Goal: Task Accomplishment & Management: Use online tool/utility

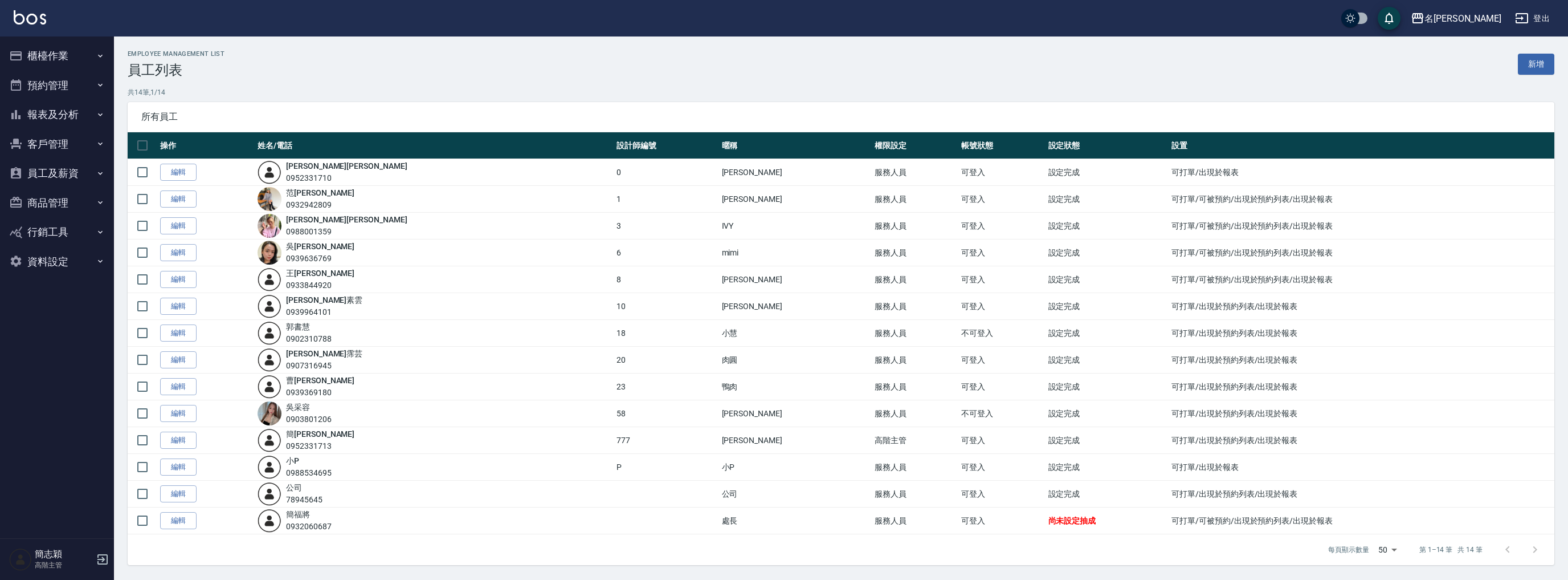
click at [57, 115] on button "報表及分析" at bounding box center [57, 115] width 105 height 30
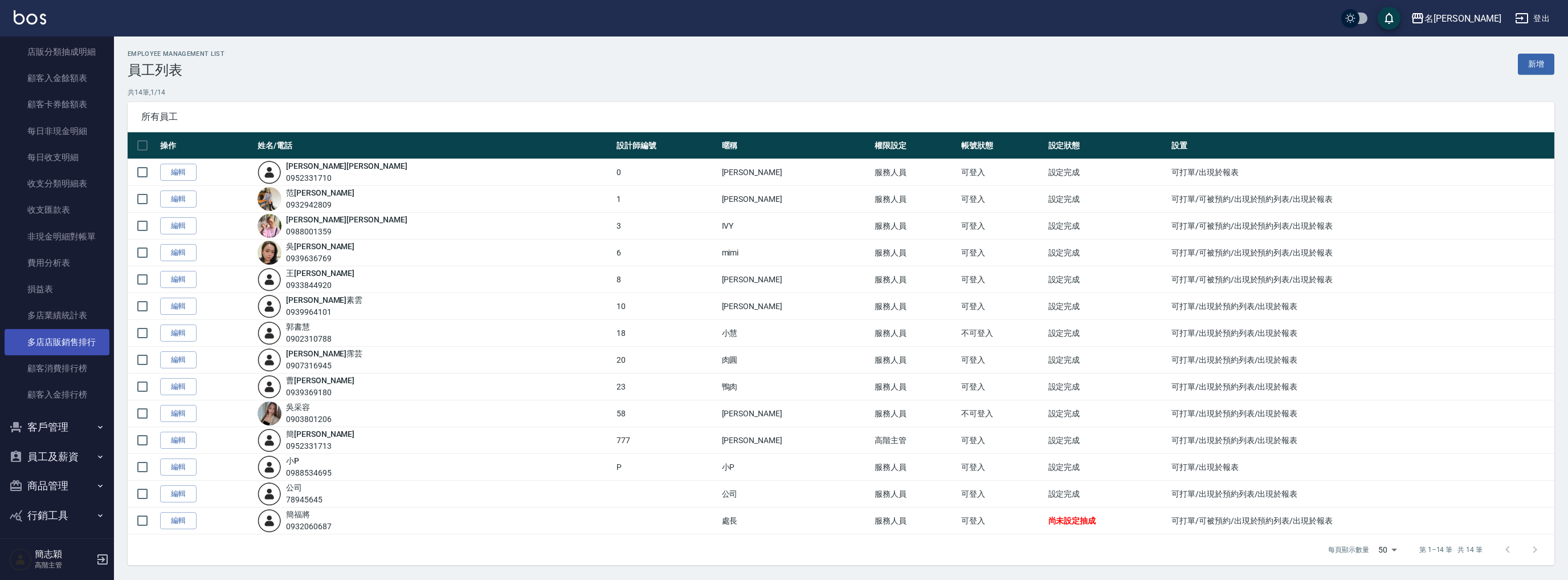
scroll to position [894, 0]
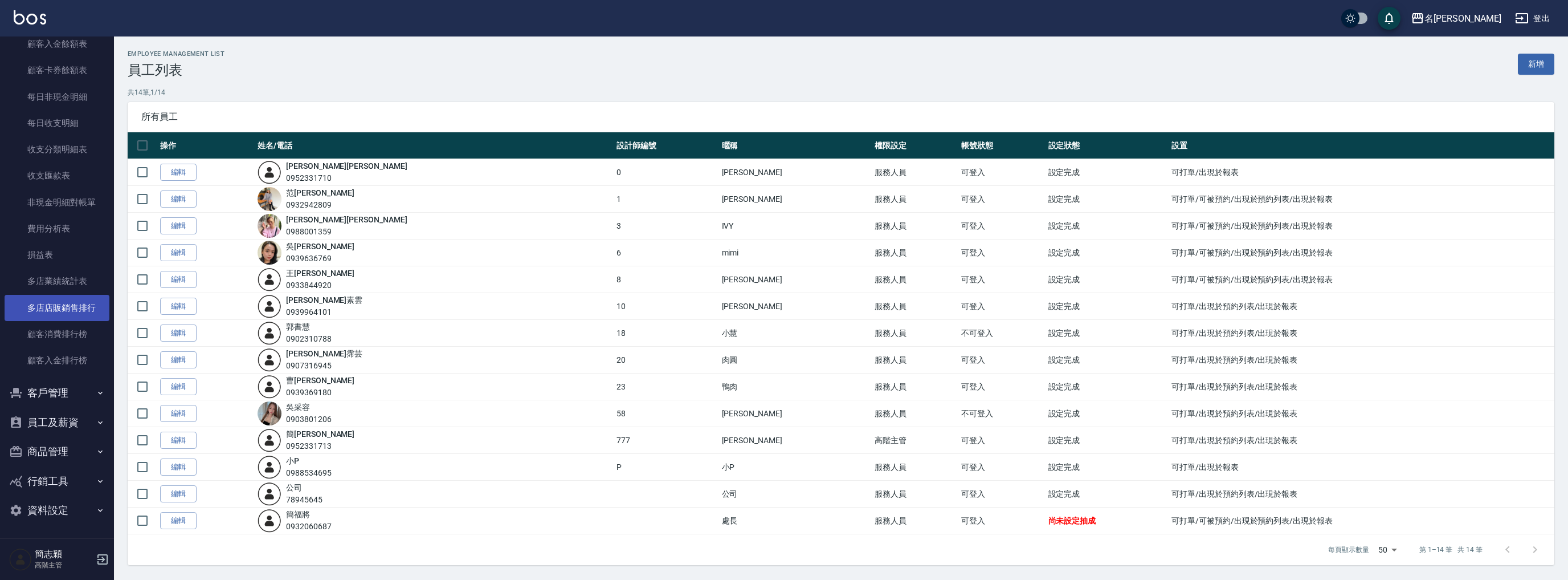
click at [62, 296] on link "多店店販銷售排行" at bounding box center [57, 308] width 105 height 26
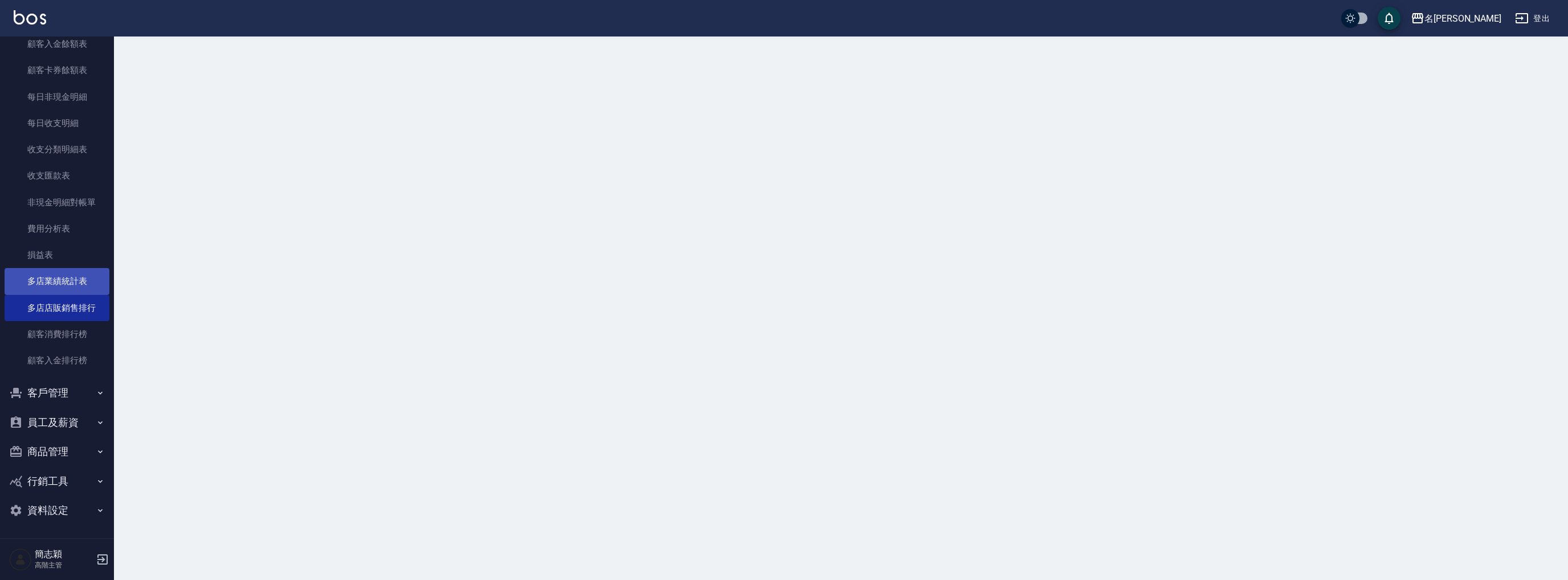
click at [63, 283] on link "多店業績統計表" at bounding box center [57, 281] width 105 height 26
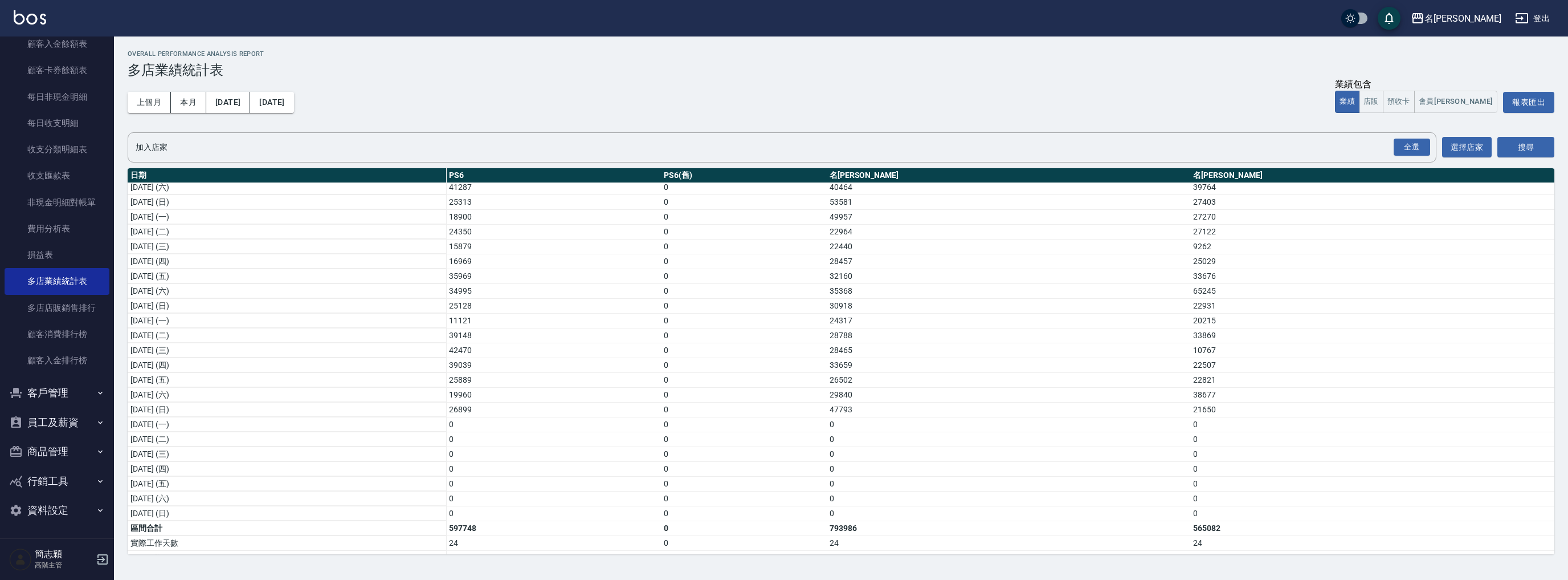
scroll to position [151, 0]
click at [1473, 18] on div "名留竹林" at bounding box center [1463, 18] width 77 height 14
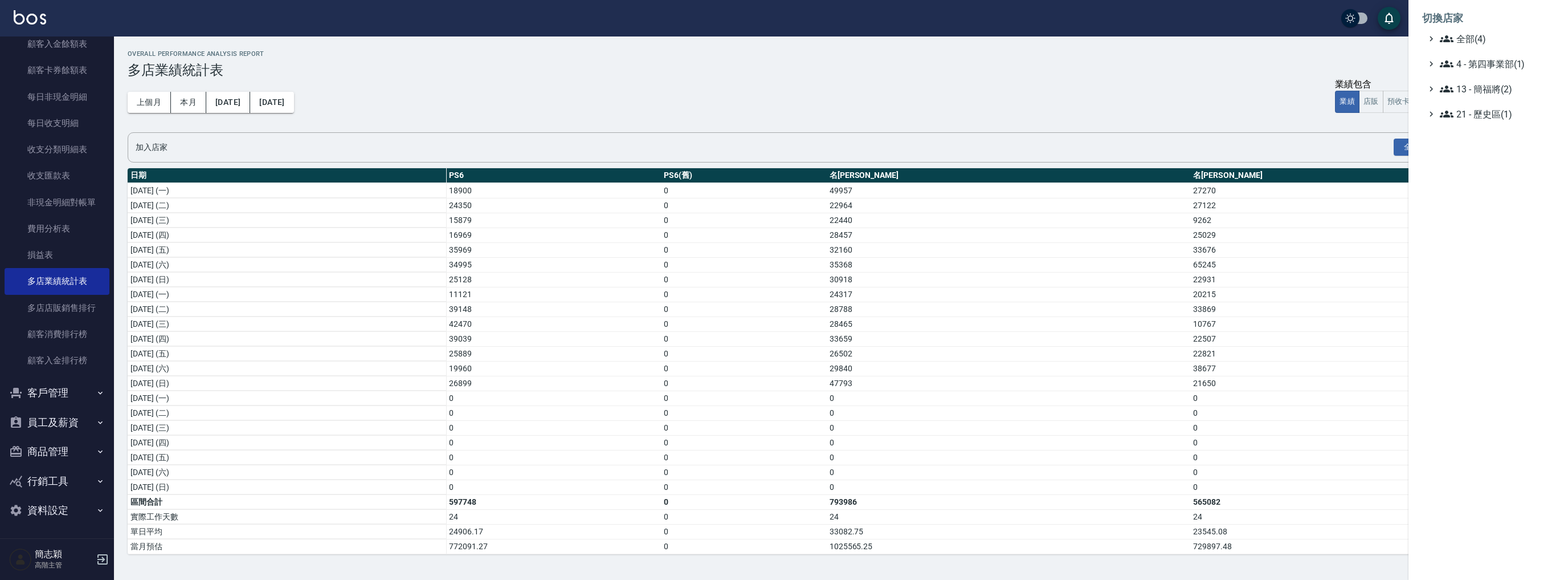
click at [103, 124] on div at bounding box center [784, 290] width 1568 height 580
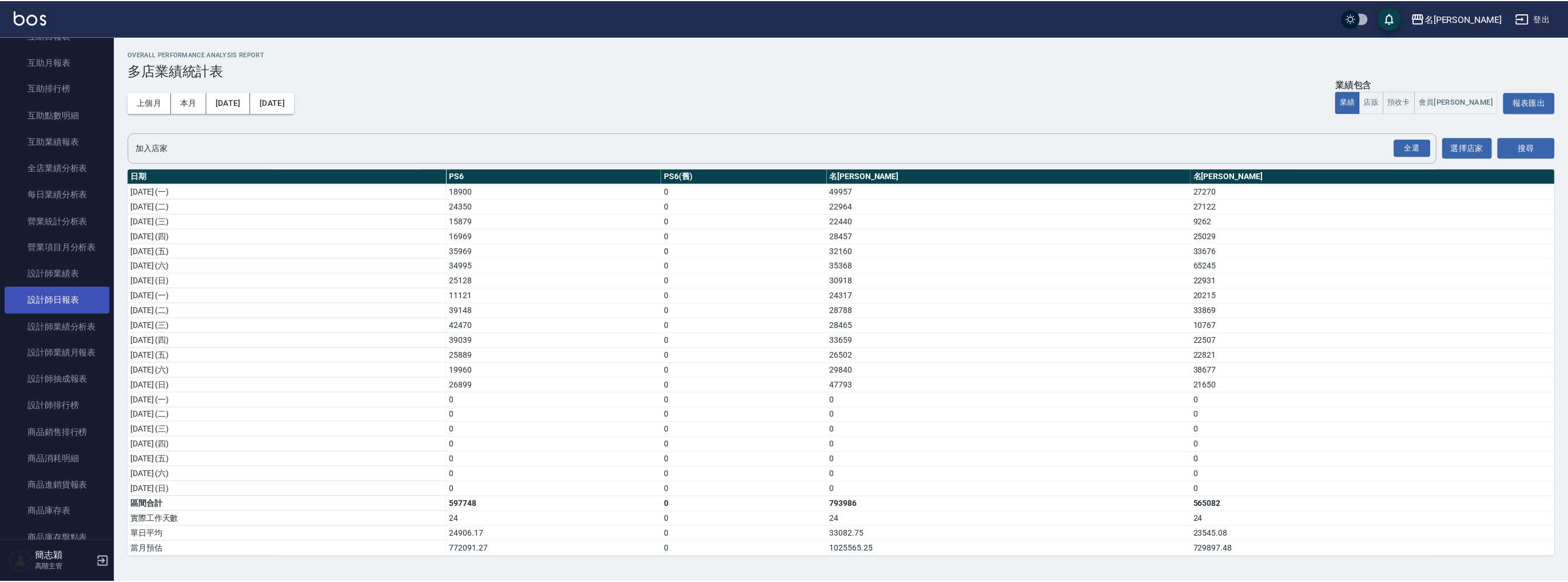
scroll to position [256, 0]
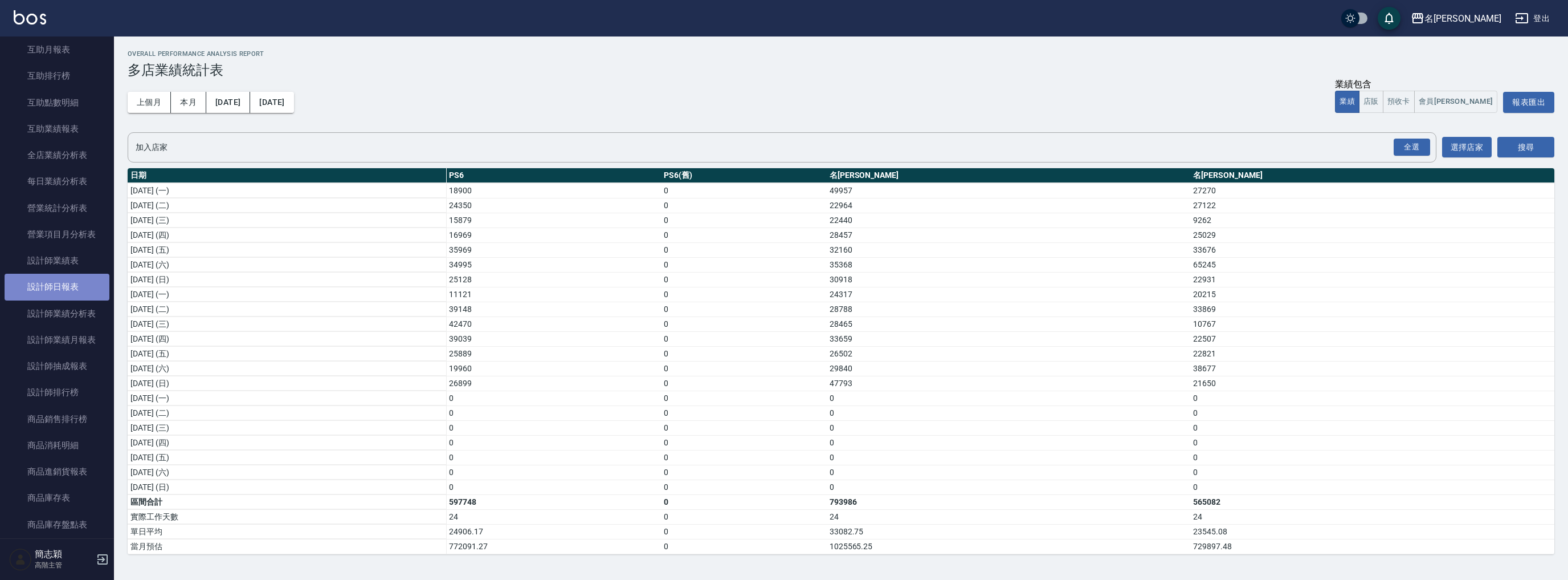
click at [67, 278] on link "設計師日報表" at bounding box center [57, 287] width 105 height 26
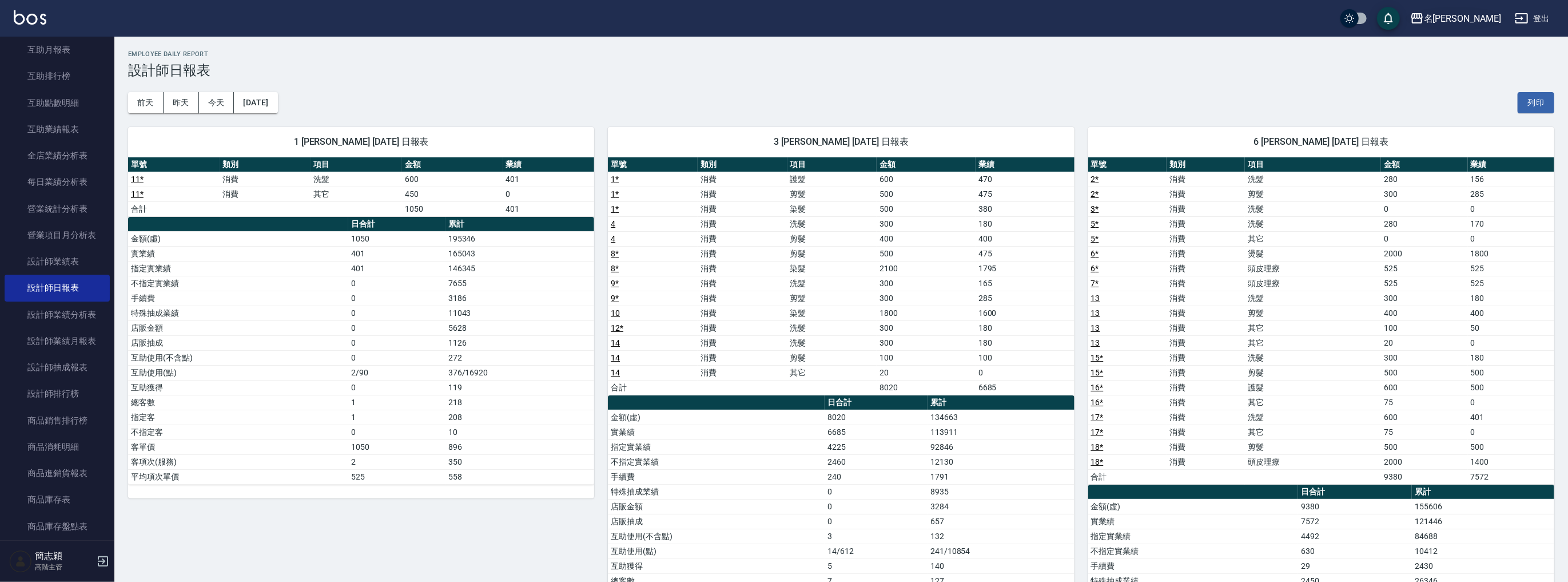
click at [1487, 19] on div "名留竹林" at bounding box center [1462, 18] width 77 height 15
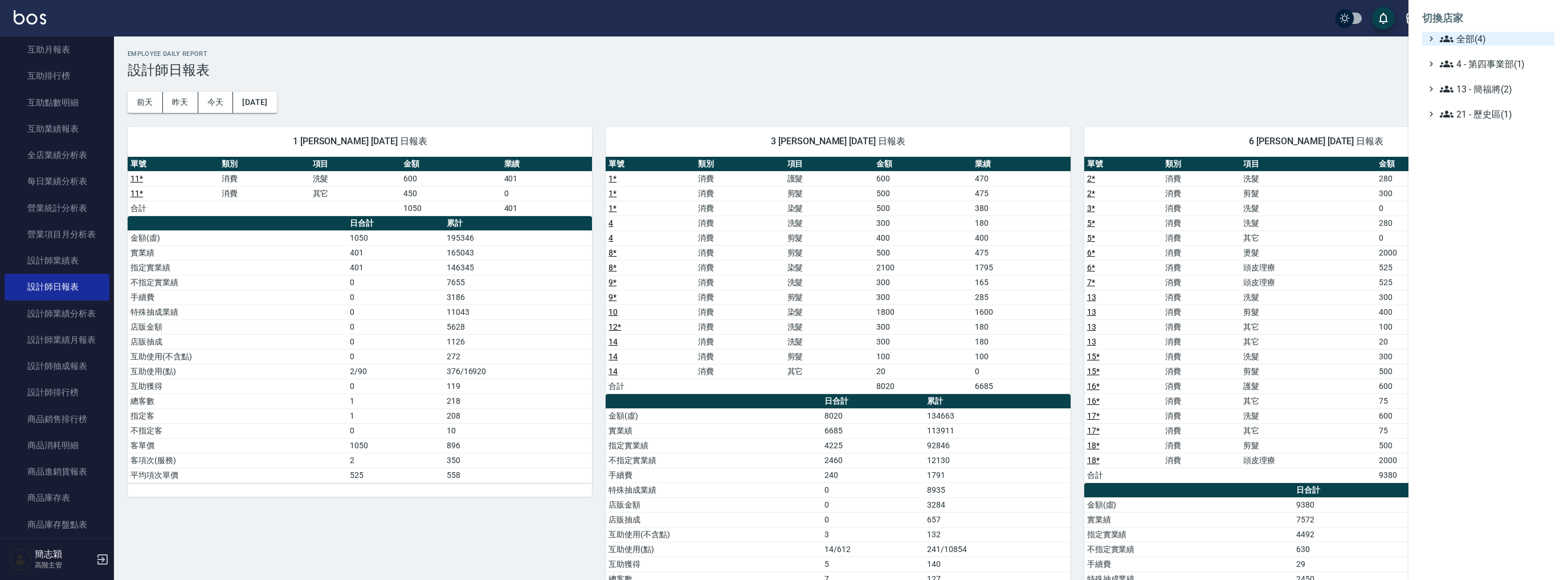
click at [1459, 41] on span "全部(4)" at bounding box center [1494, 38] width 110 height 14
click at [1462, 93] on span "名[PERSON_NAME]" at bounding box center [1494, 91] width 112 height 14
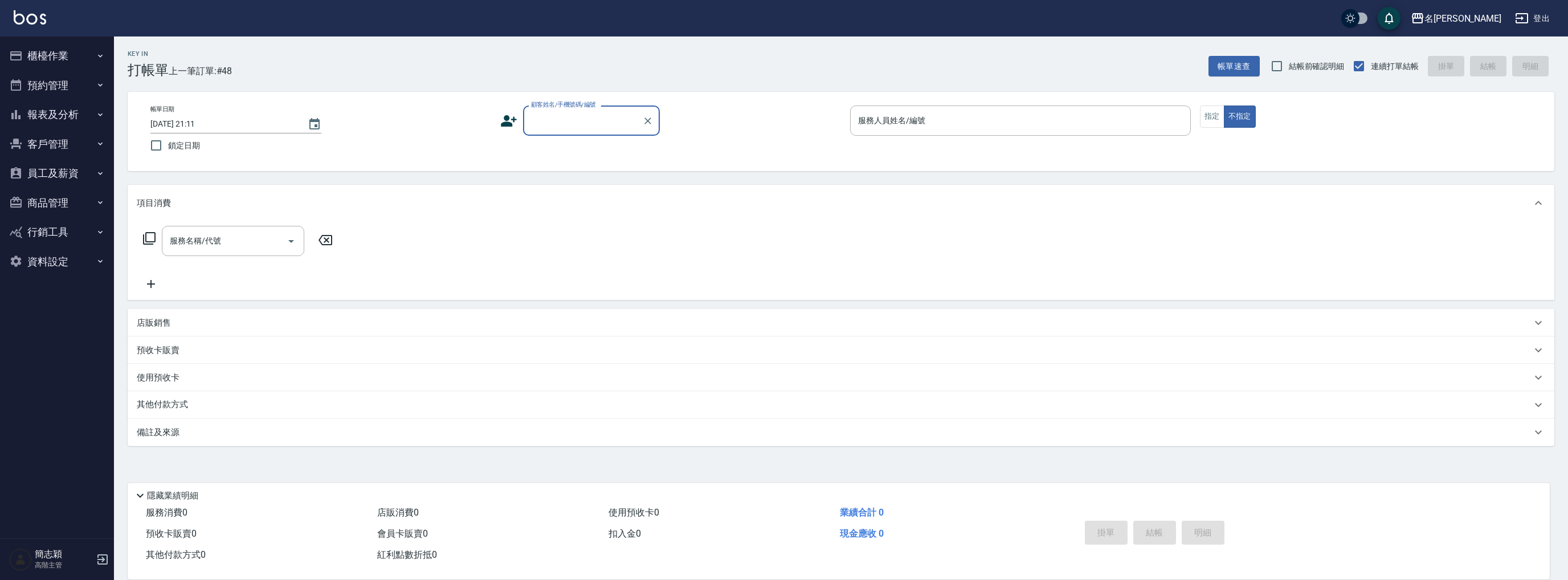
click at [41, 112] on button "報表及分析" at bounding box center [57, 115] width 105 height 30
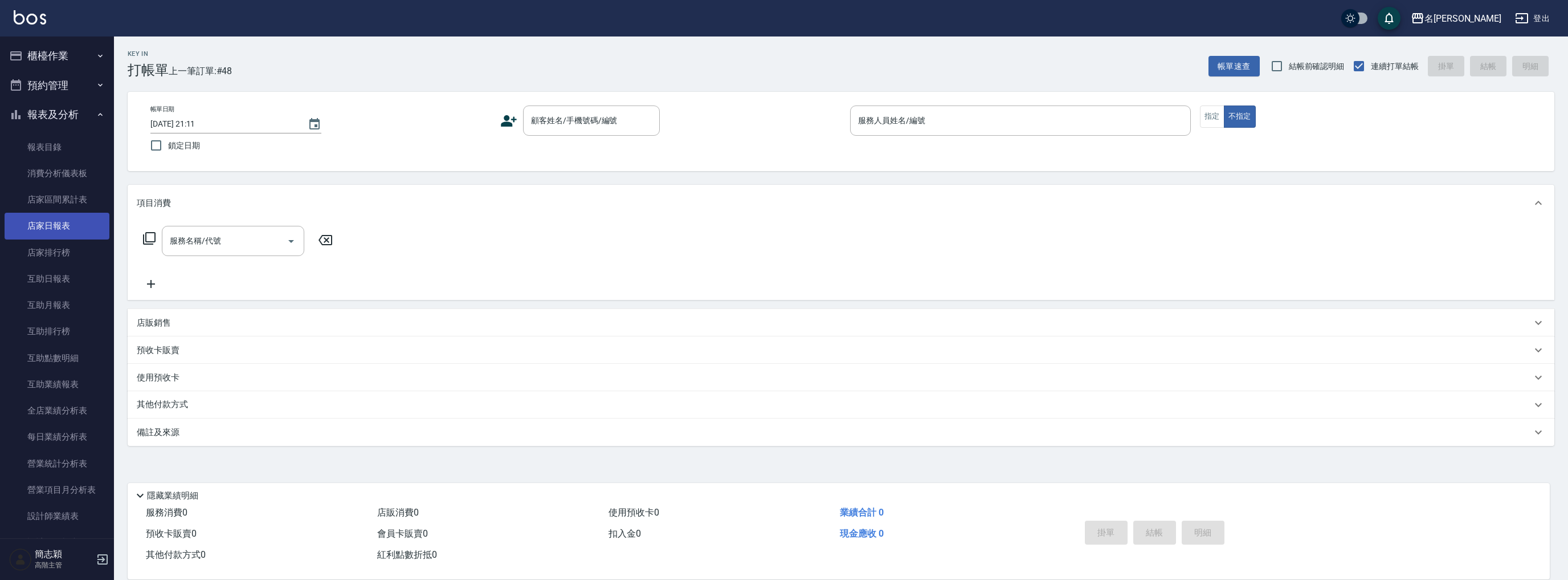
click at [64, 219] on link "店家日報表" at bounding box center [57, 226] width 105 height 26
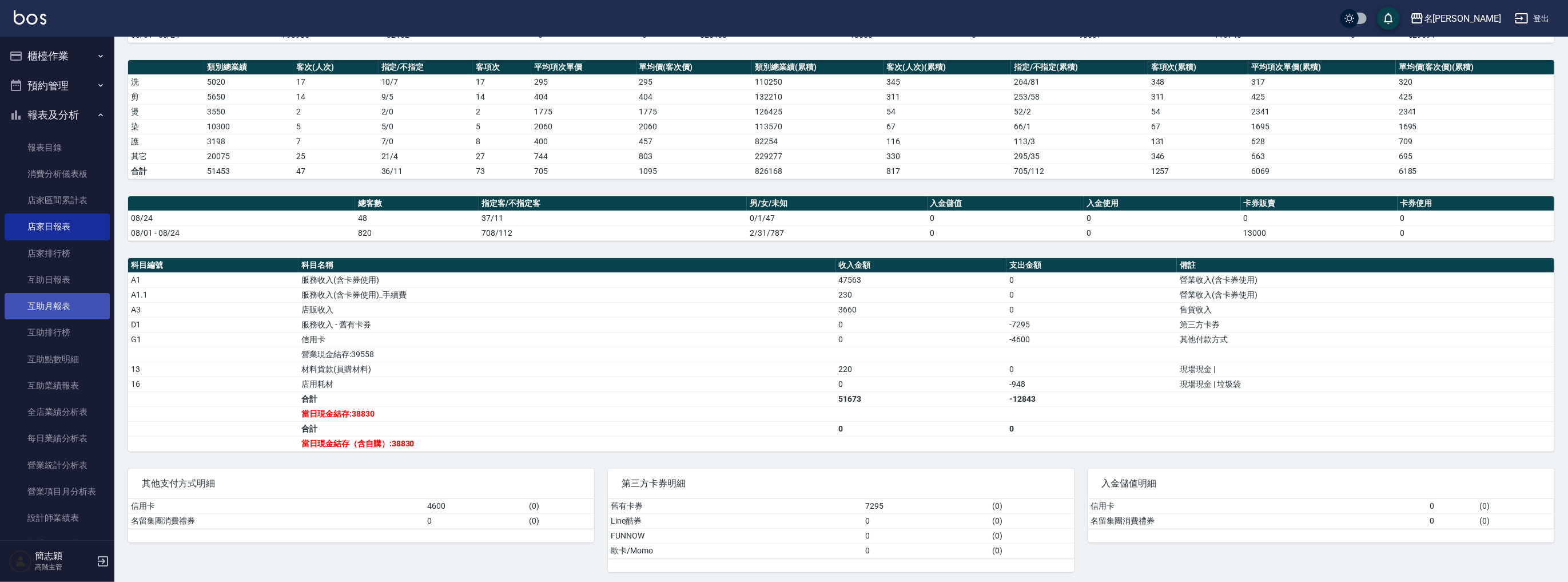
scroll to position [320, 0]
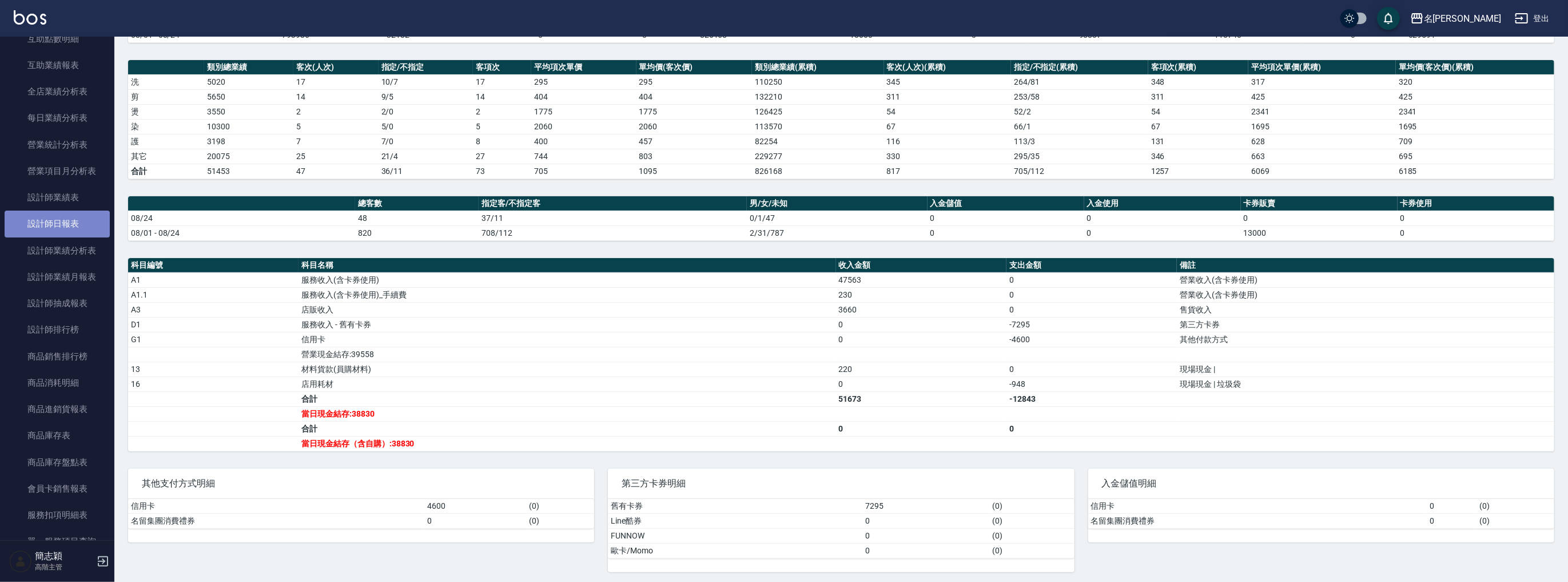
click at [69, 215] on link "設計師日報表" at bounding box center [57, 224] width 105 height 26
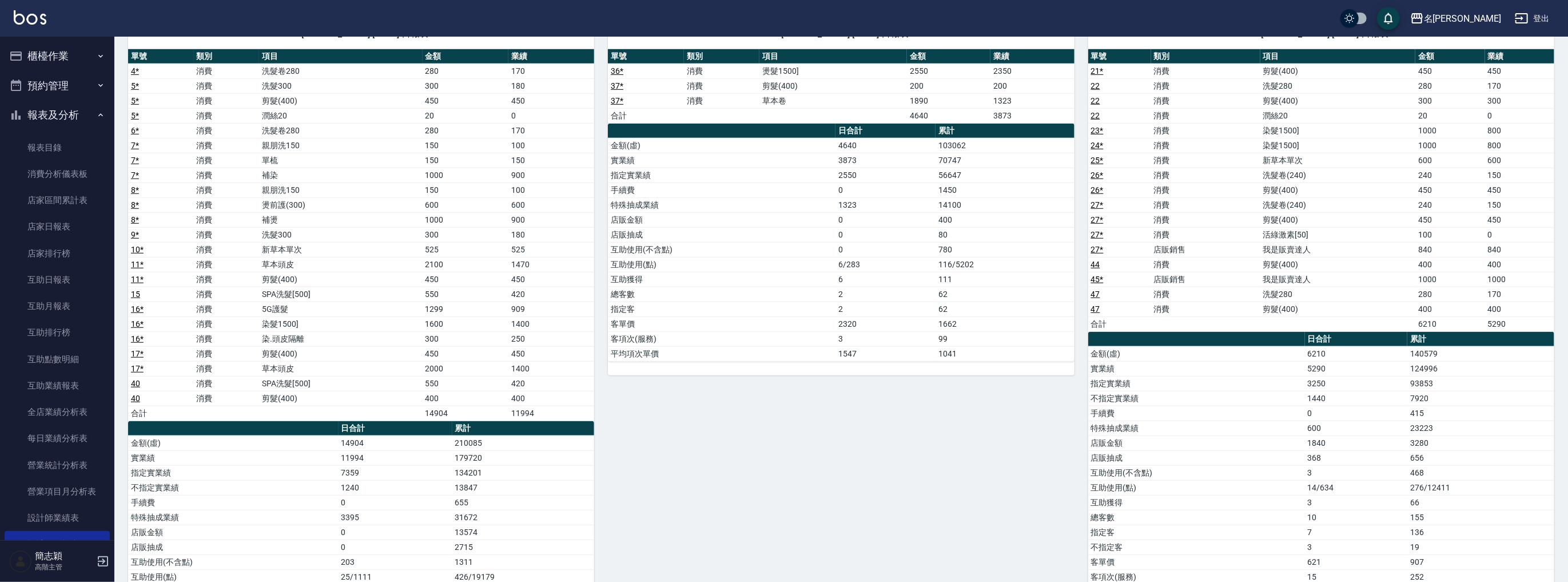
scroll to position [641, 0]
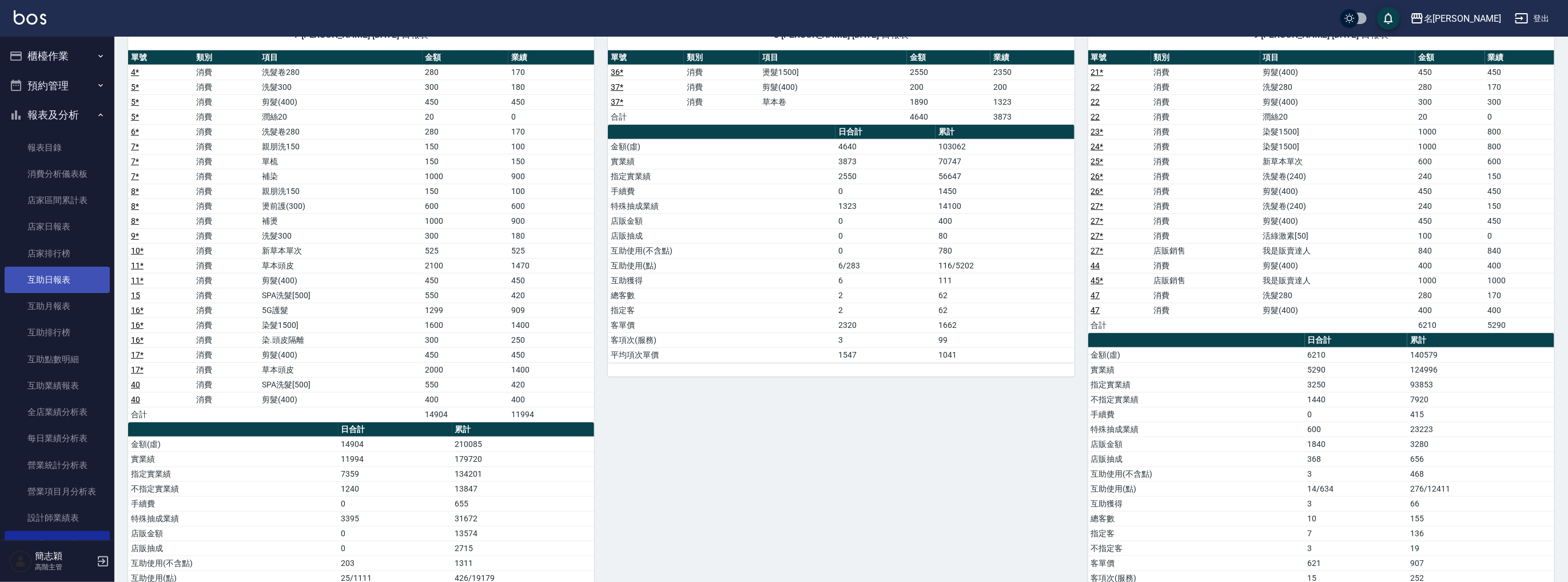
click at [64, 285] on link "互助日報表" at bounding box center [57, 279] width 105 height 26
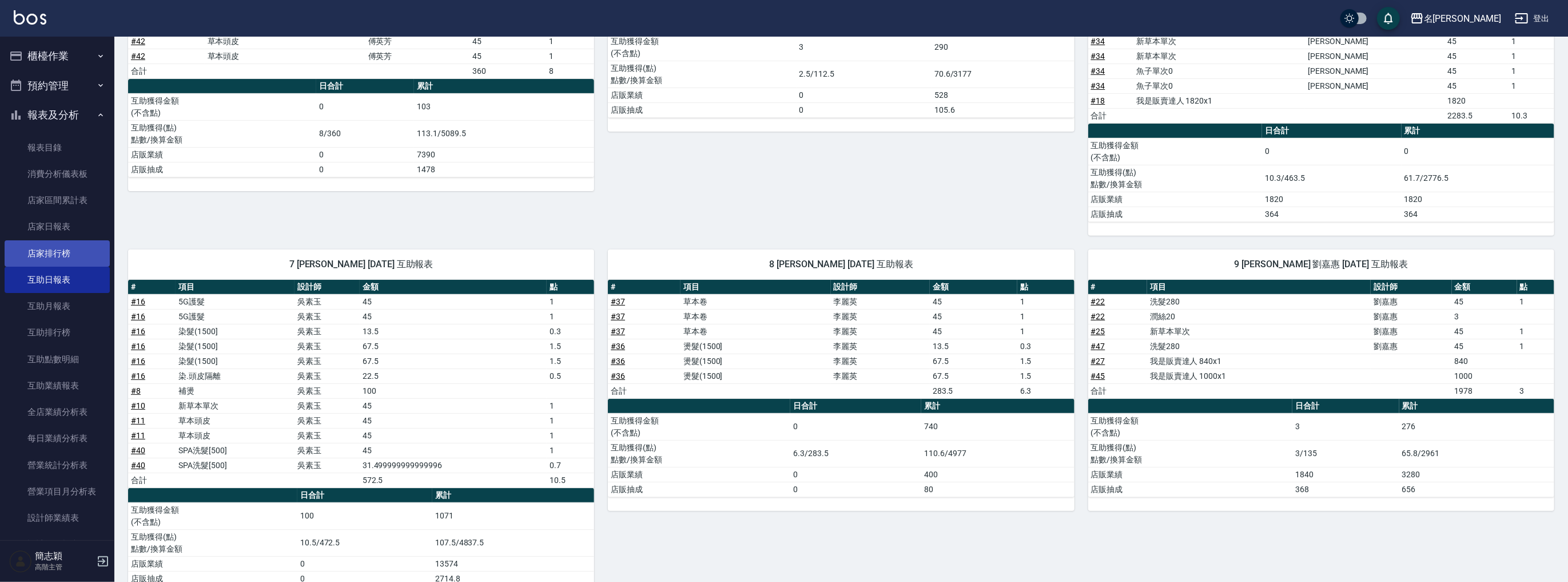
scroll to position [85, 0]
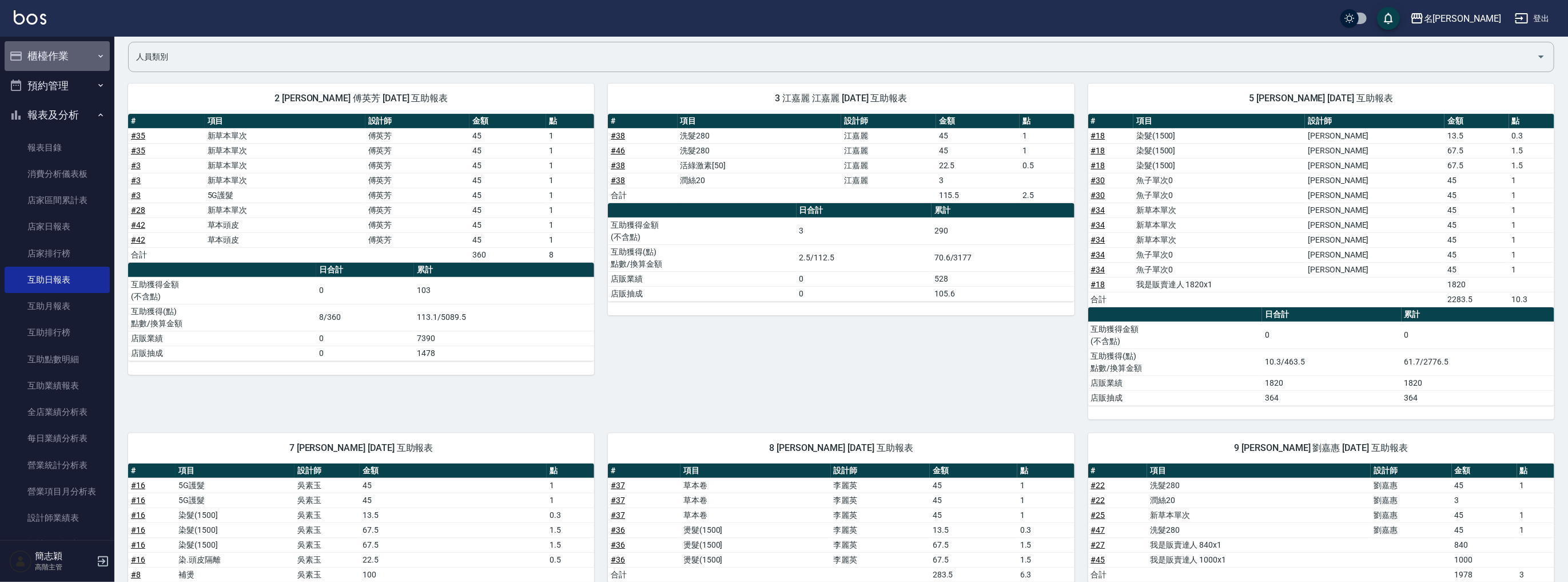
click at [57, 57] on button "櫃檯作業" at bounding box center [57, 55] width 105 height 30
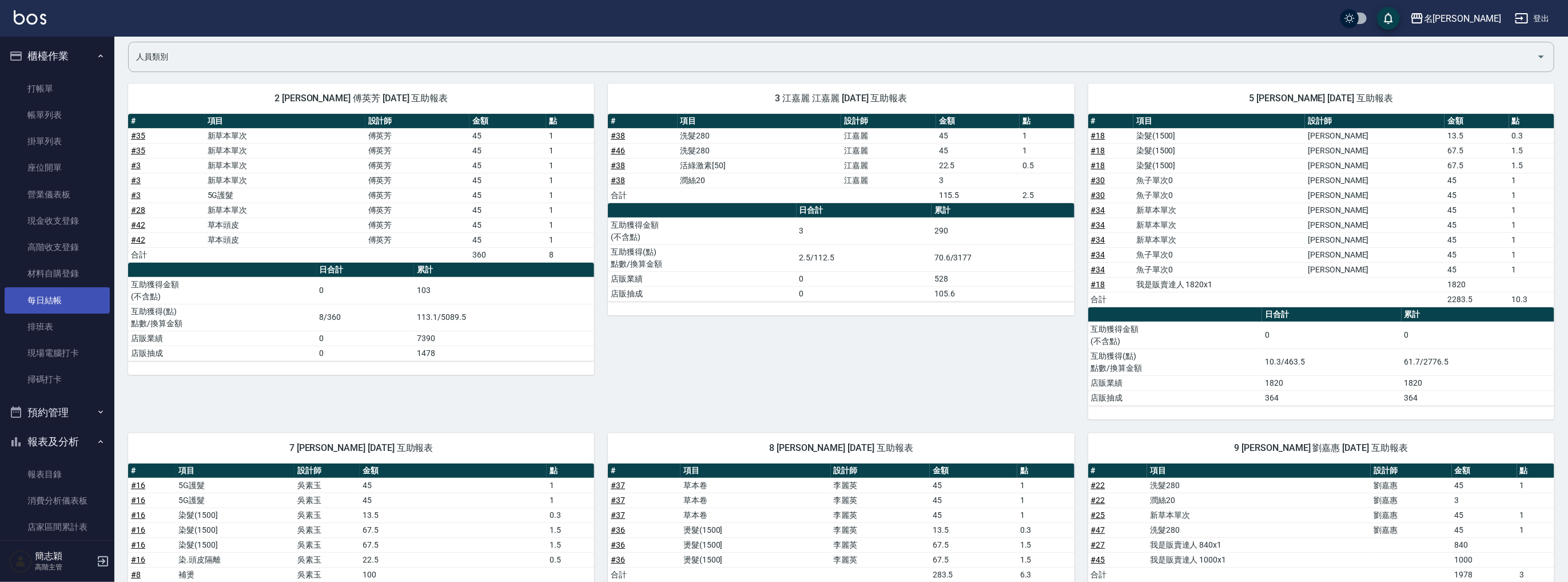
click at [69, 296] on link "每日結帳" at bounding box center [57, 301] width 105 height 26
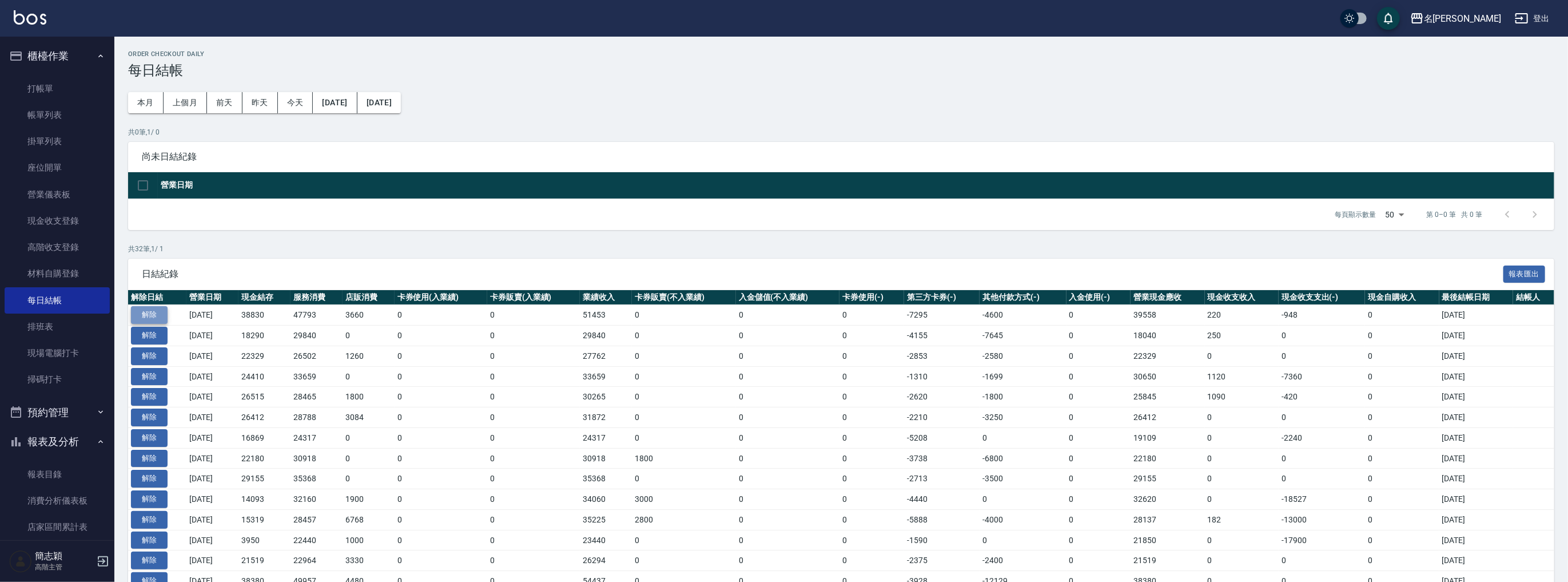
click at [152, 310] on button "解除" at bounding box center [149, 314] width 36 height 18
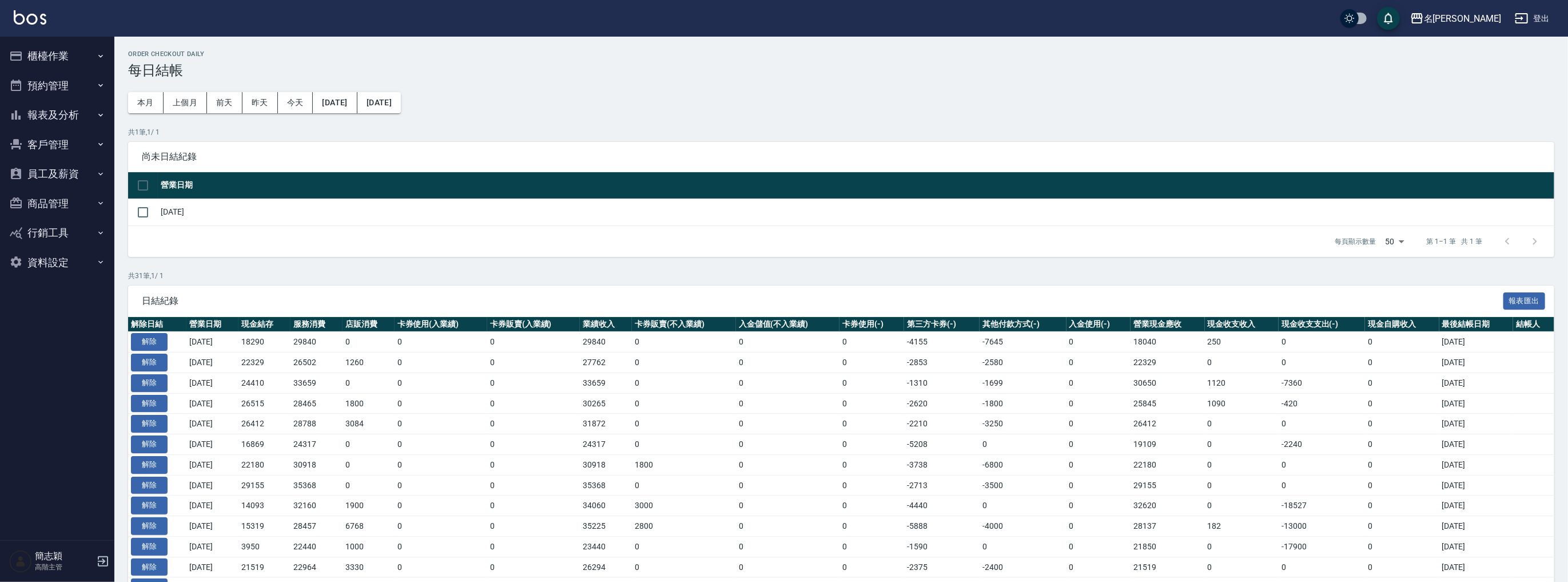
click at [59, 58] on button "櫃檯作業" at bounding box center [57, 55] width 105 height 30
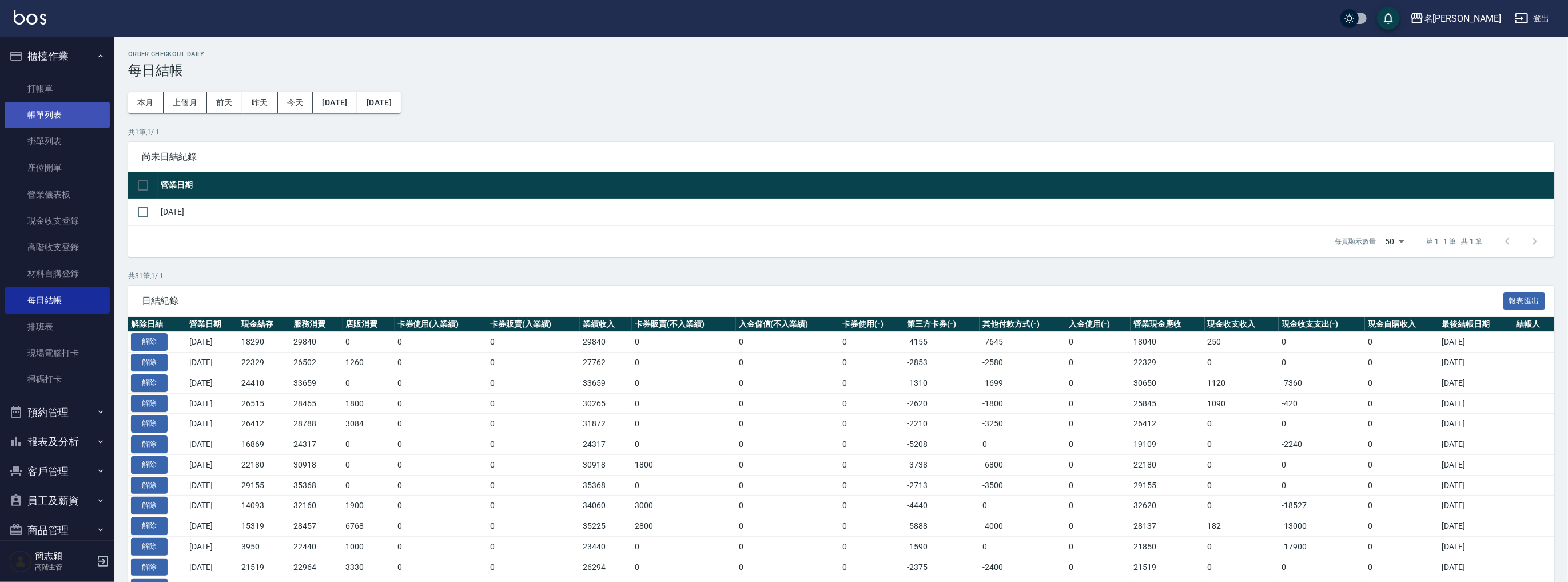
click at [57, 110] on link "帳單列表" at bounding box center [57, 115] width 105 height 26
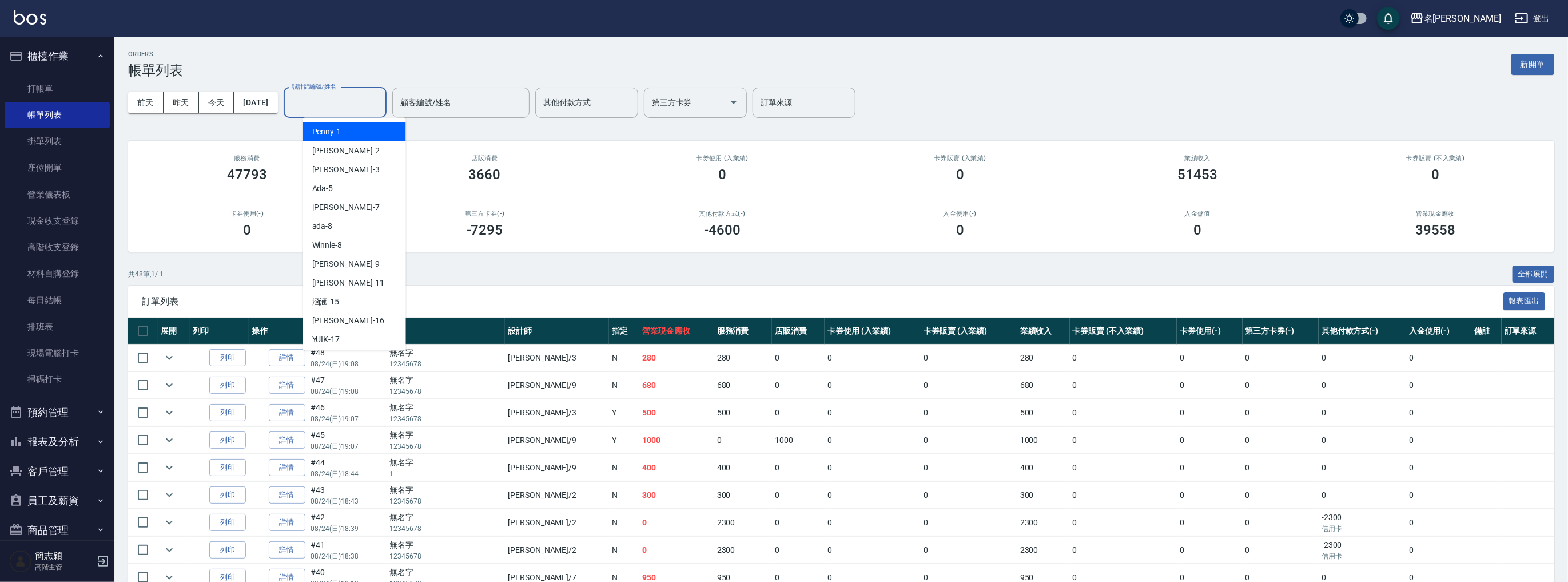
click at [346, 102] on div "設計師編號/姓名 設計師編號/姓名" at bounding box center [335, 102] width 103 height 30
click at [344, 149] on div "[PERSON_NAME] -2" at bounding box center [355, 151] width 103 height 19
type input "[PERSON_NAME]-2"
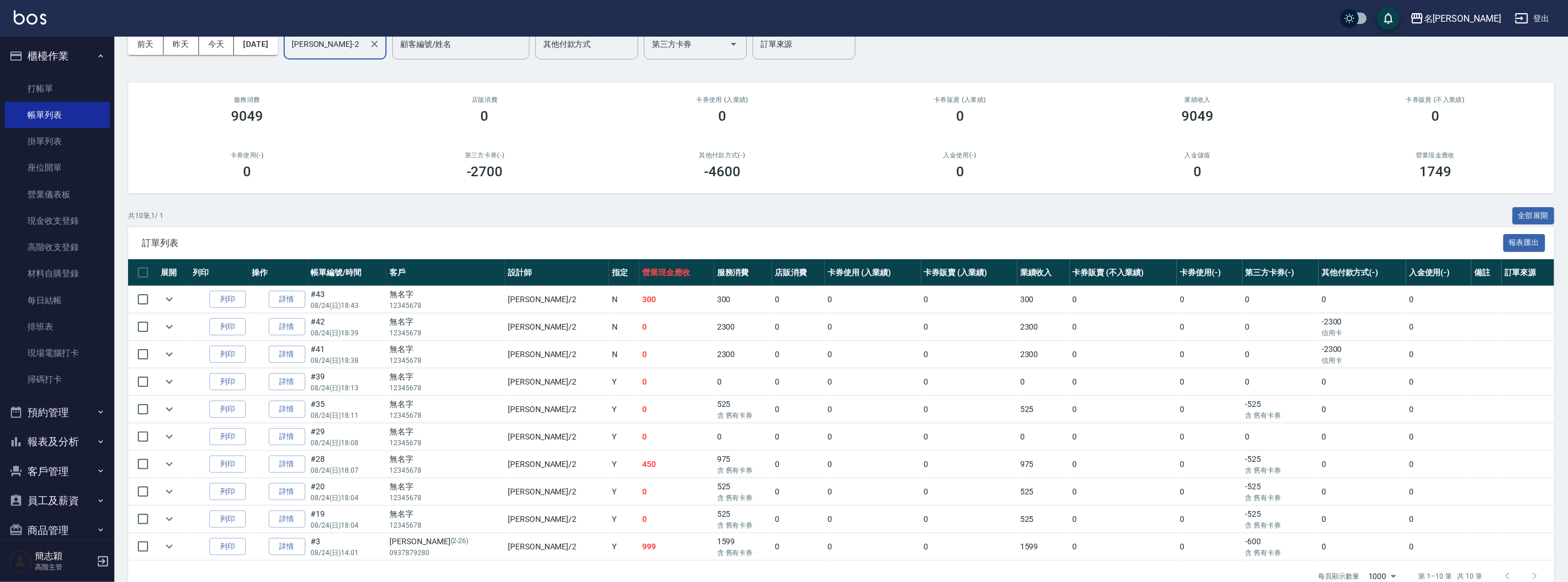
scroll to position [79, 0]
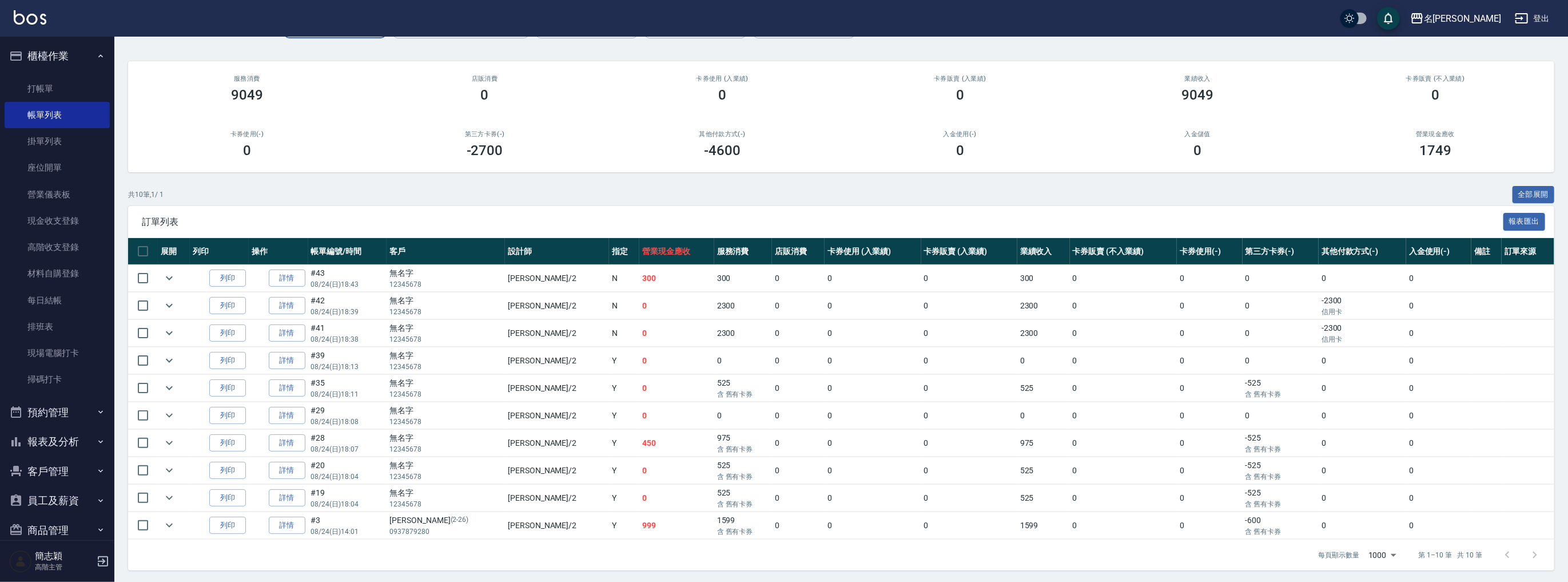
click at [283, 331] on link "詳情" at bounding box center [287, 333] width 36 height 18
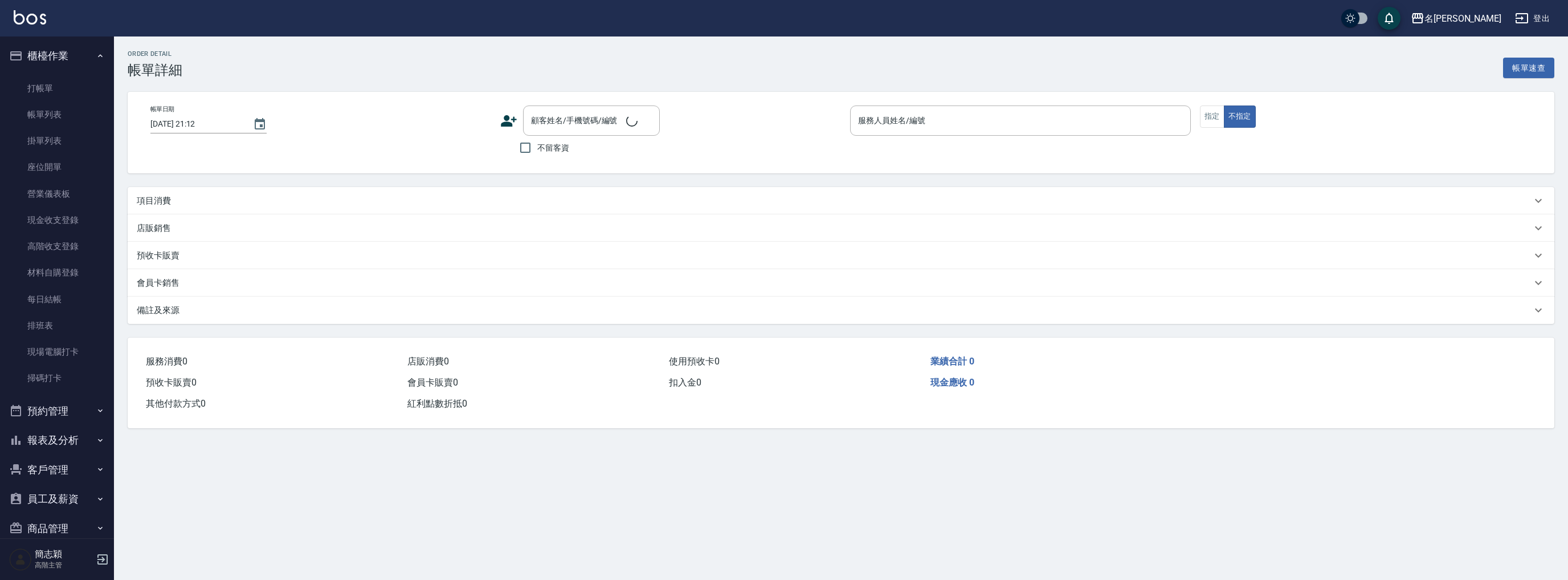
type input "[DATE] 18:38"
type input "[PERSON_NAME]-2"
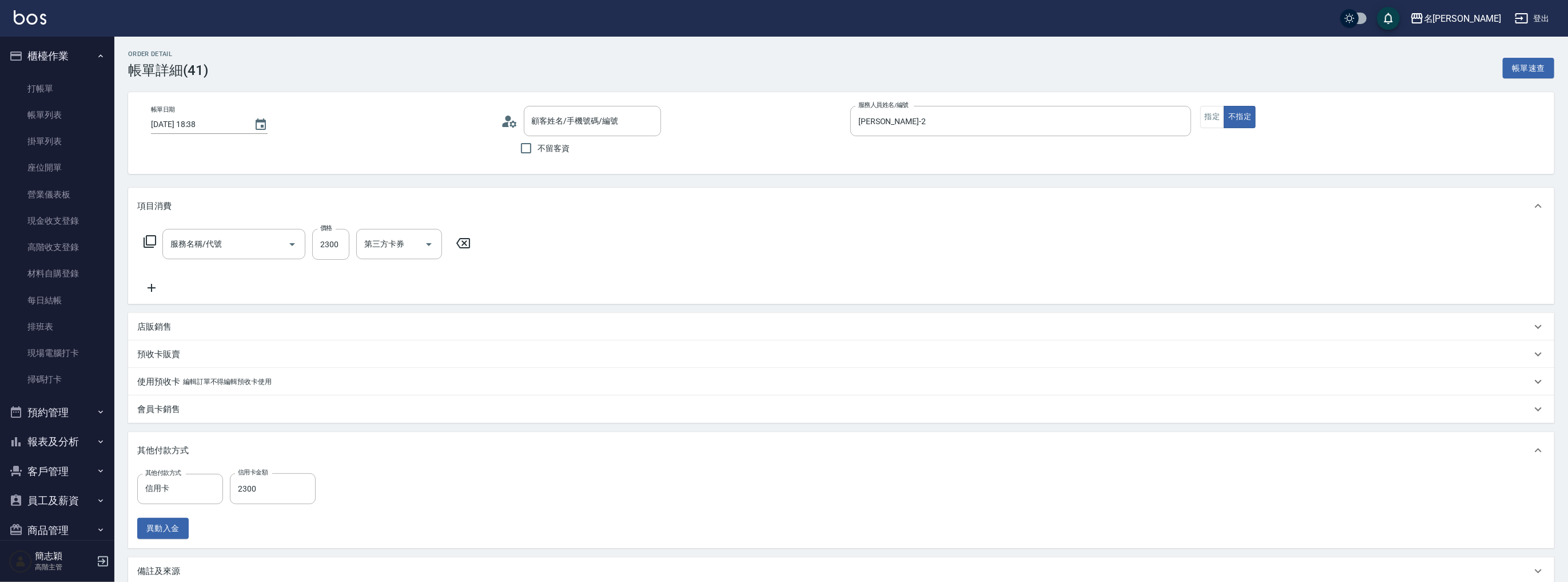
type input "草本頭皮(101)"
click at [1208, 119] on button "指定" at bounding box center [1212, 117] width 24 height 22
type input "無名字/ 12345678 /null"
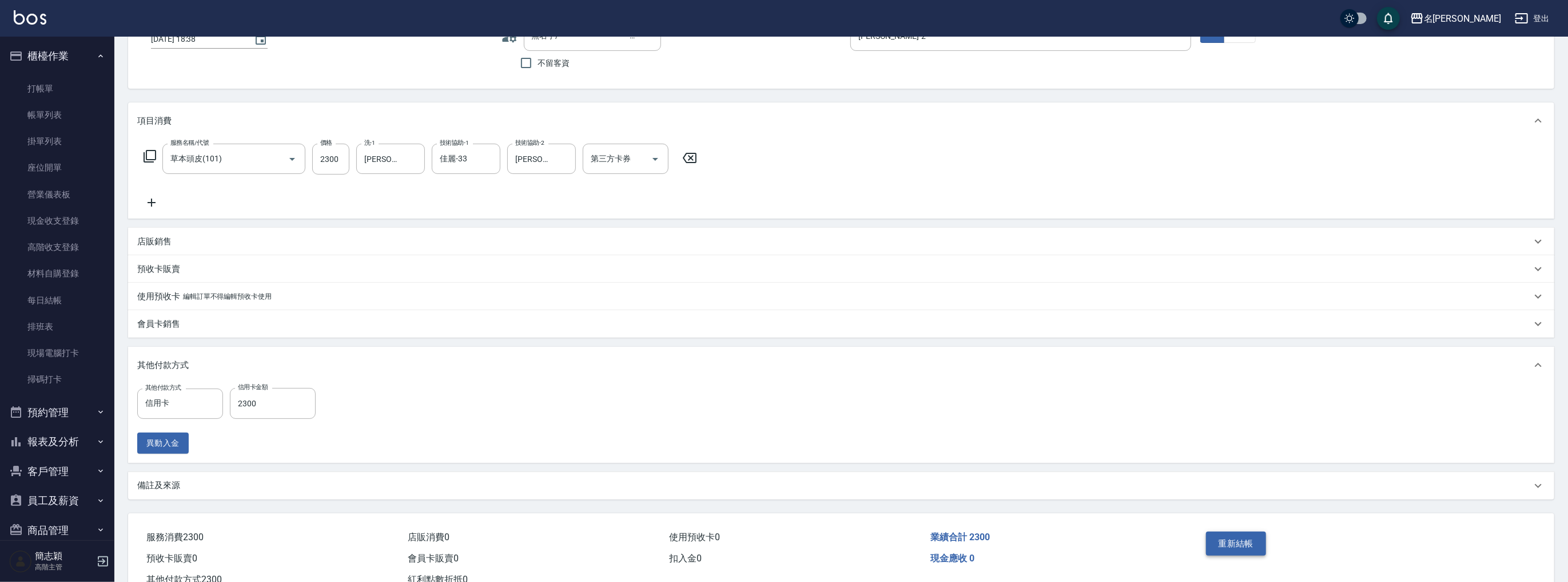
scroll to position [125, 0]
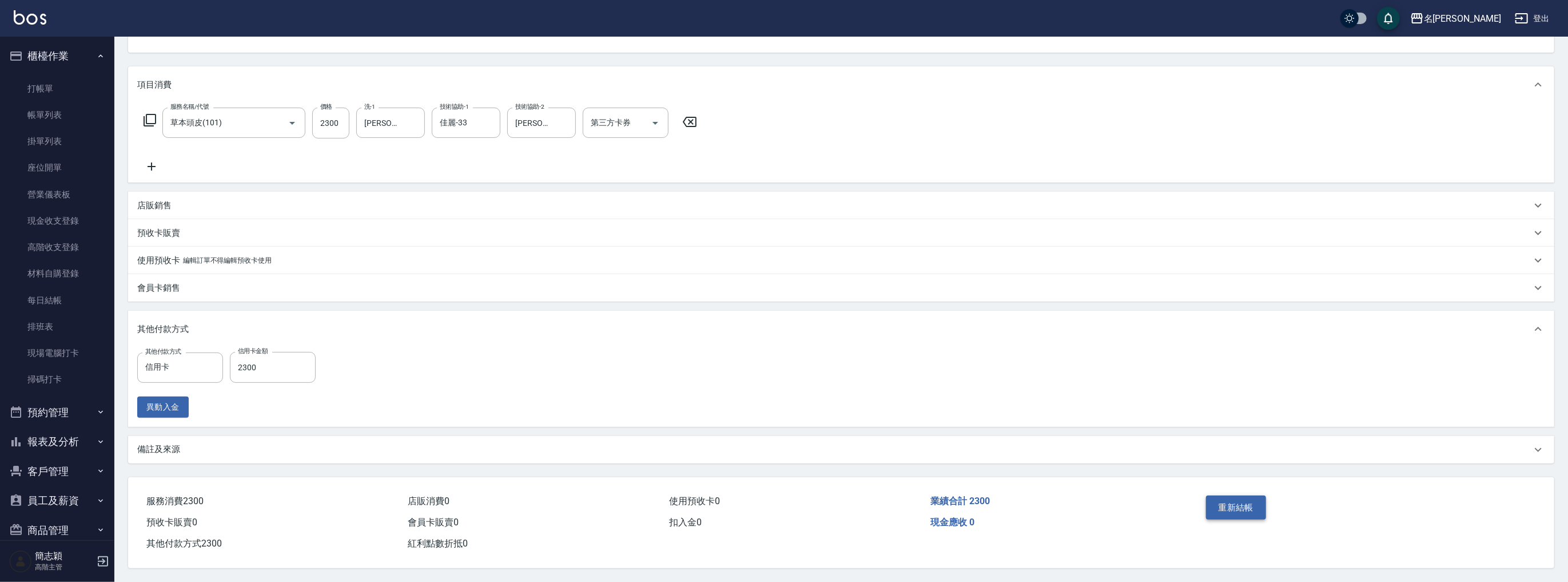
drag, startPoint x: 1256, startPoint y: 520, endPoint x: 1253, endPoint y: 515, distance: 5.8
click at [1255, 520] on div "重新結帳" at bounding box center [1283, 515] width 163 height 50
click at [1250, 507] on button "重新結帳" at bounding box center [1236, 507] width 61 height 24
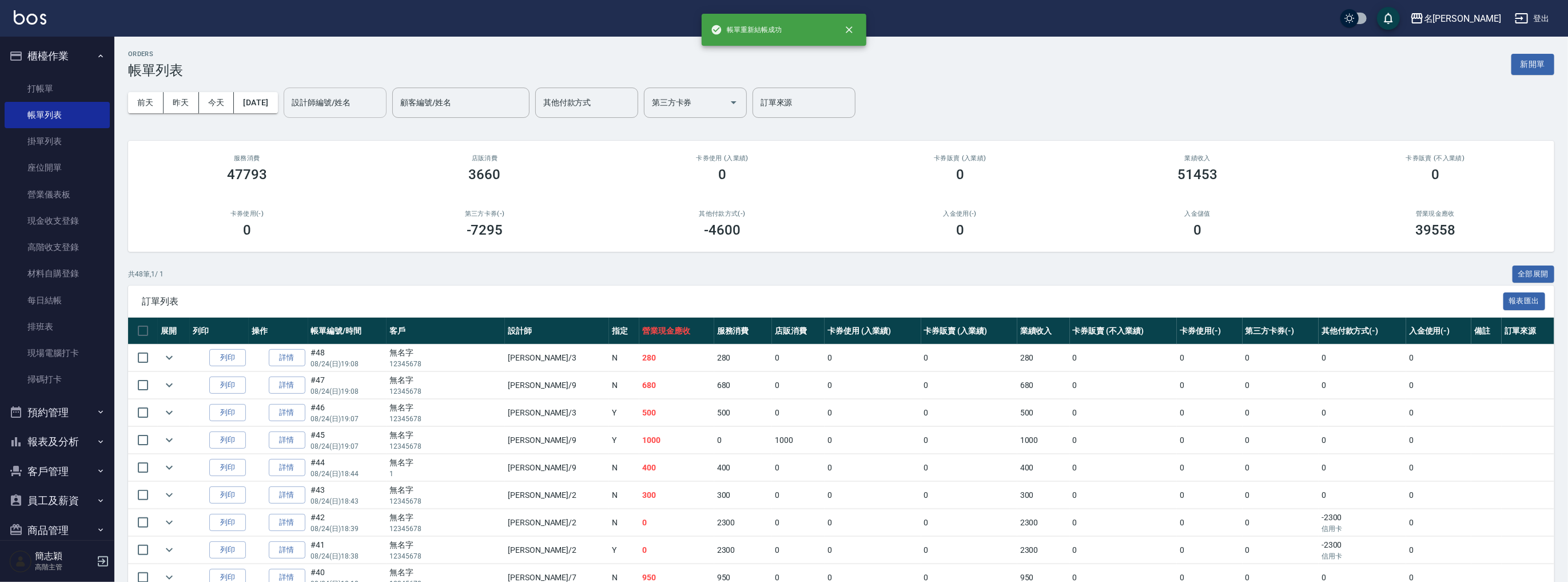
click at [342, 98] on div "設計師編號/姓名 設計師編號/姓名" at bounding box center [335, 102] width 103 height 30
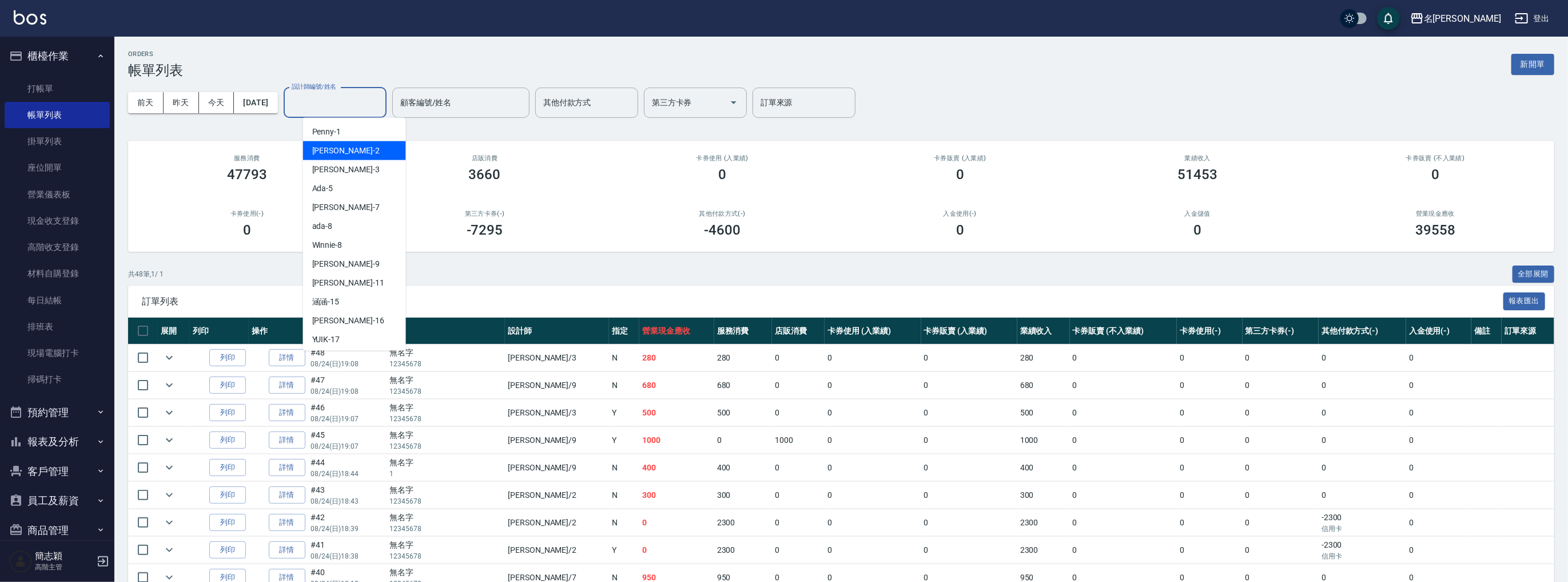
click at [336, 153] on div "[PERSON_NAME] -2" at bounding box center [355, 151] width 103 height 19
type input "[PERSON_NAME]-2"
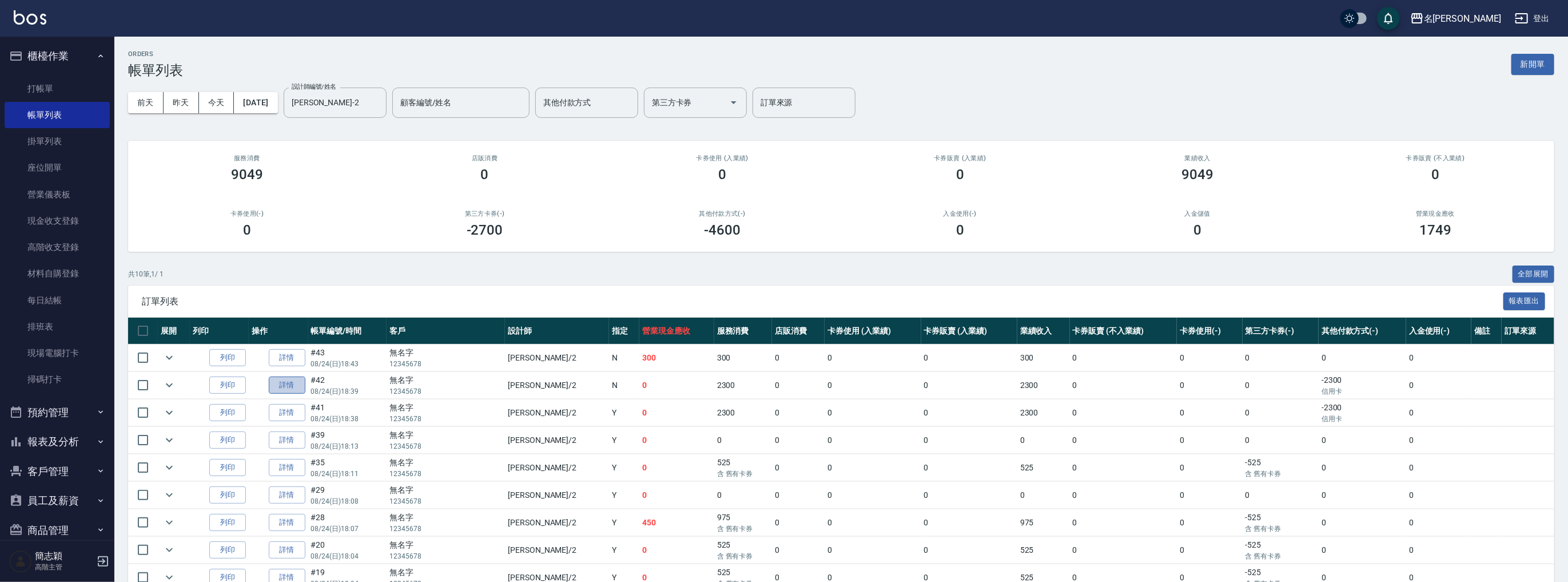
click at [271, 380] on link "詳情" at bounding box center [287, 385] width 36 height 18
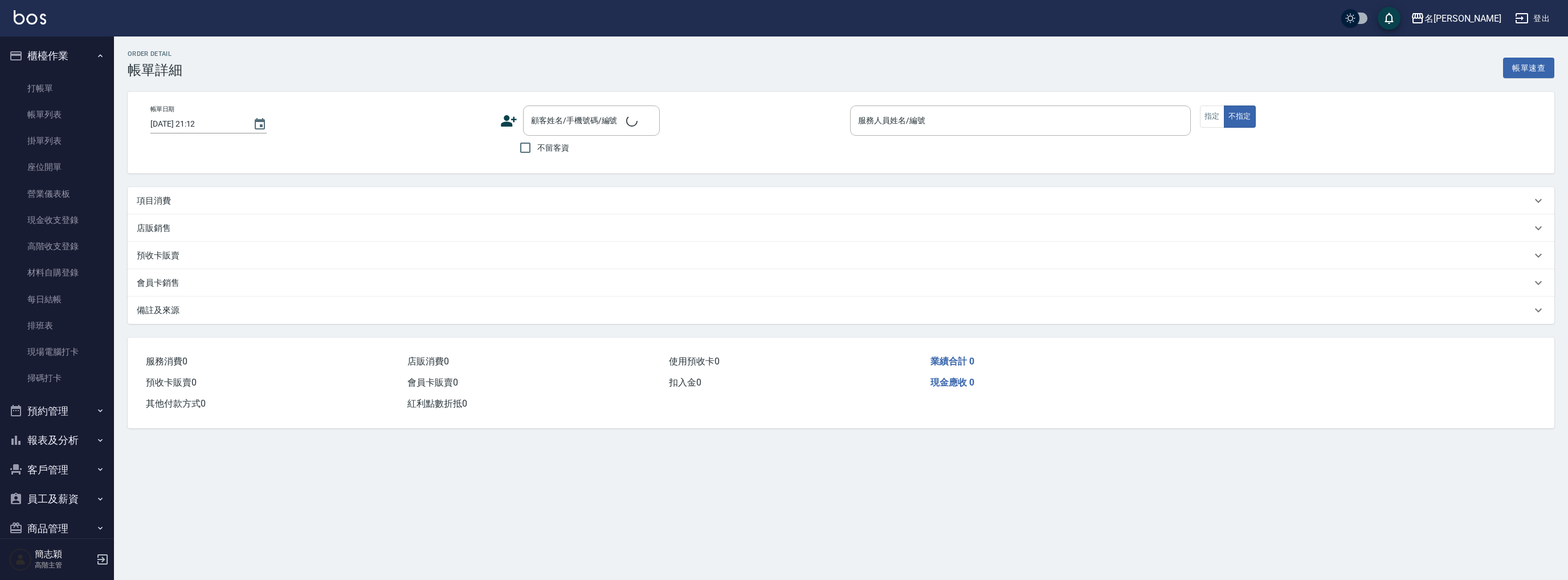
type input "[DATE] 18:39"
type input "[PERSON_NAME]-2"
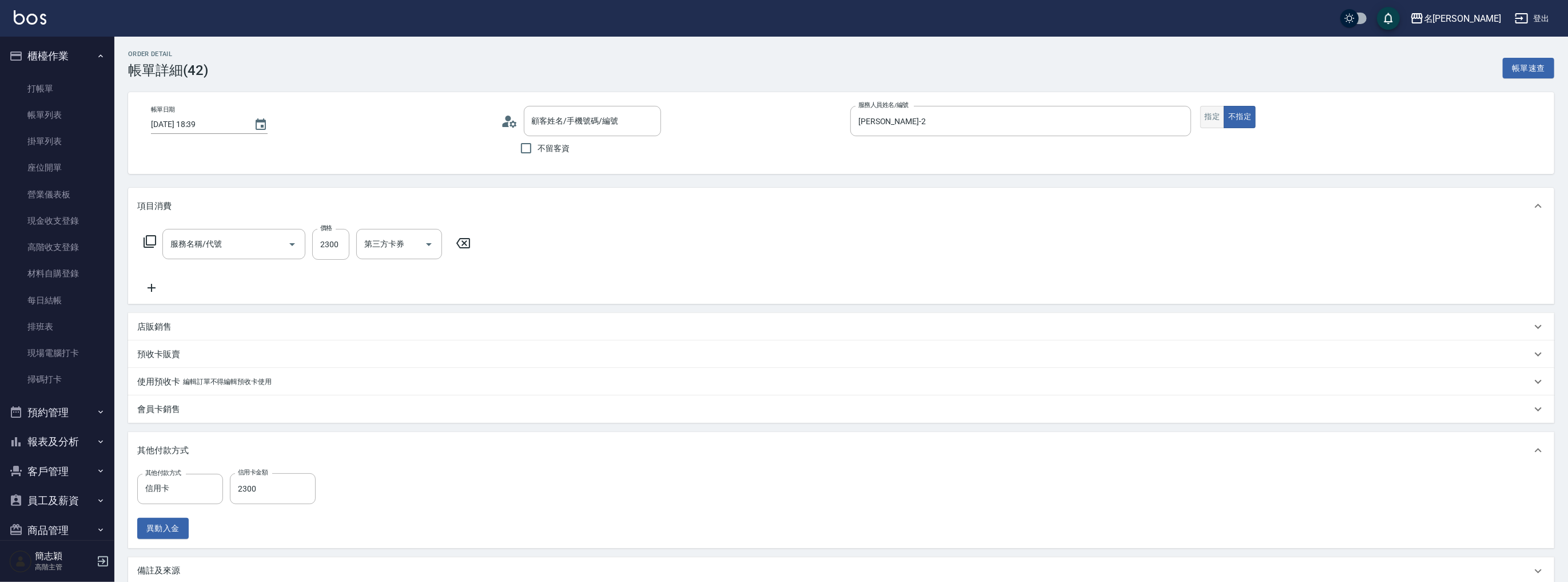
type input "無名字/ 12345678 /null"
type input "草本頭皮(101)"
click at [1208, 119] on button "指定" at bounding box center [1212, 117] width 24 height 22
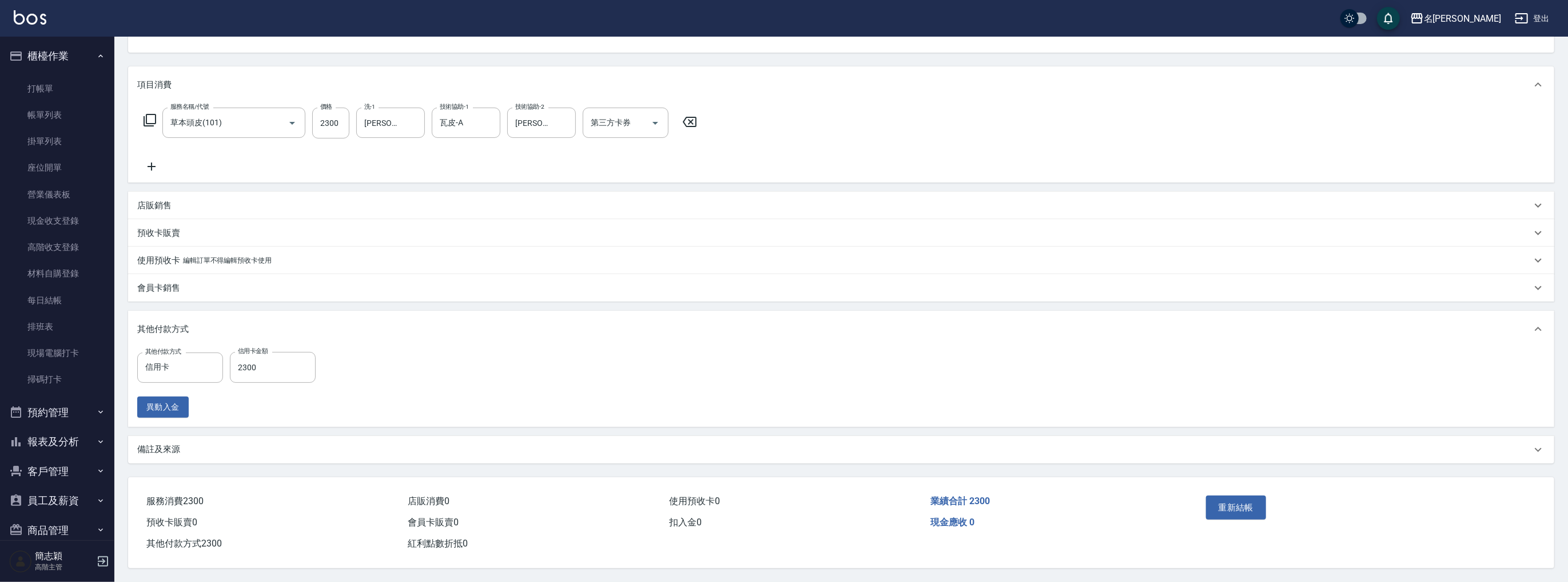
scroll to position [125, 0]
click at [1267, 504] on div "重新結帳" at bounding box center [1283, 515] width 163 height 50
click at [1256, 501] on button "重新結帳" at bounding box center [1236, 507] width 61 height 24
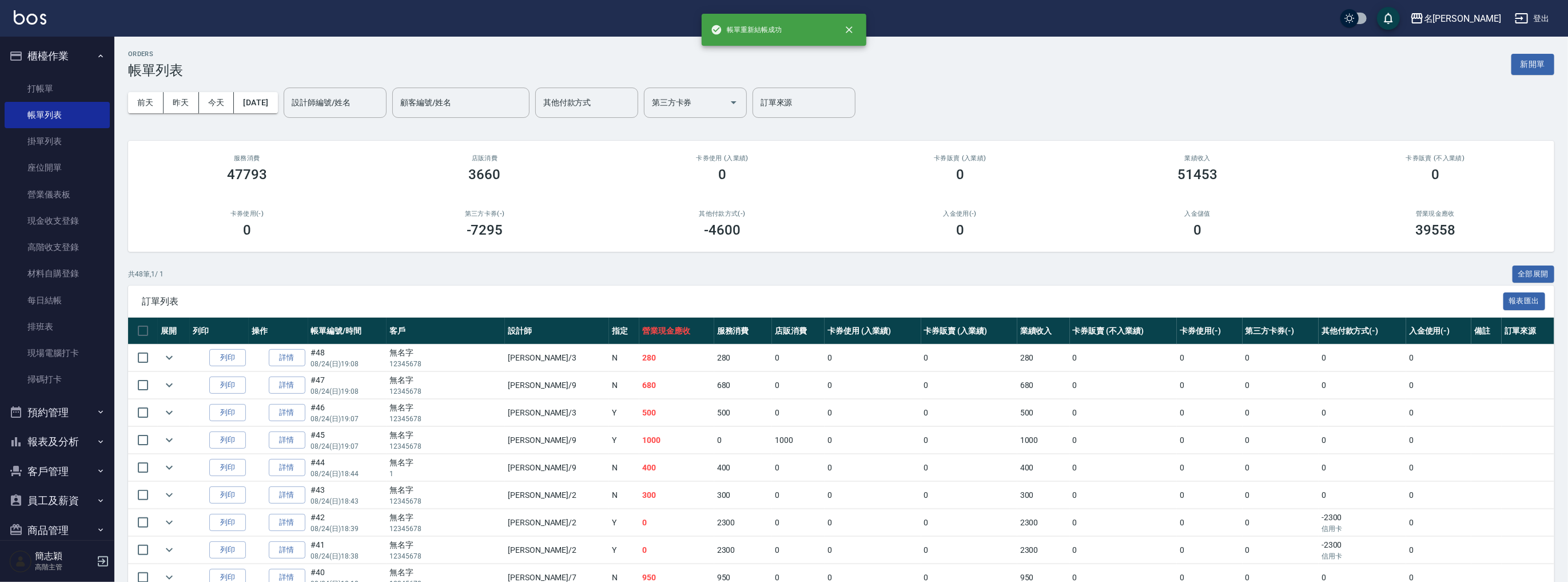
click at [330, 97] on input "設計師編號/姓名" at bounding box center [335, 102] width 92 height 20
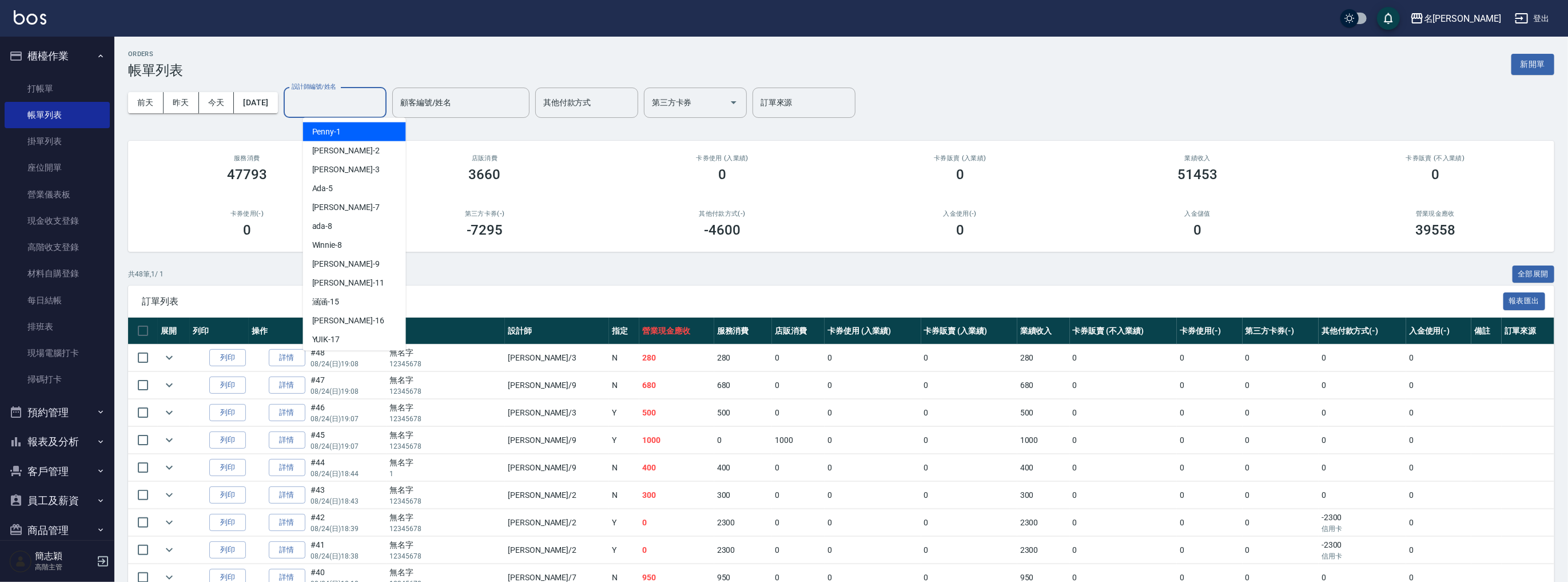
click at [327, 149] on span "[PERSON_NAME] -2" at bounding box center [346, 151] width 67 height 12
type input "[PERSON_NAME]-2"
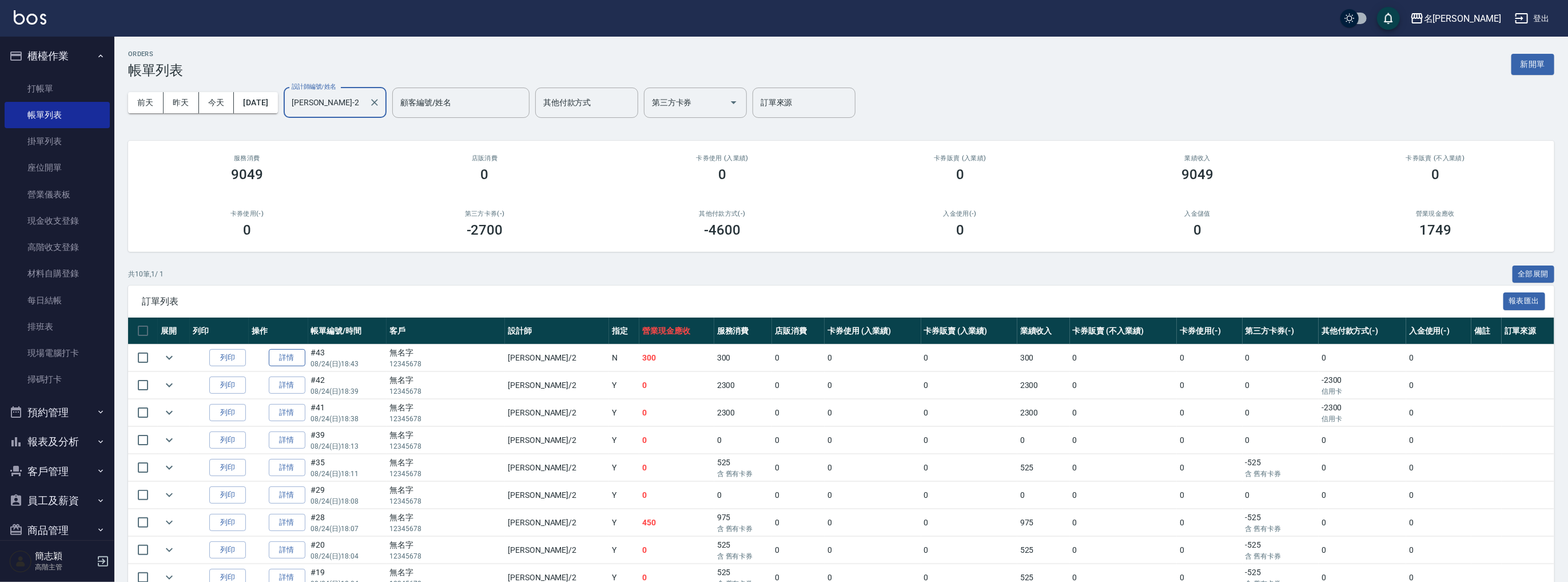
click at [288, 357] on link "詳情" at bounding box center [287, 357] width 36 height 18
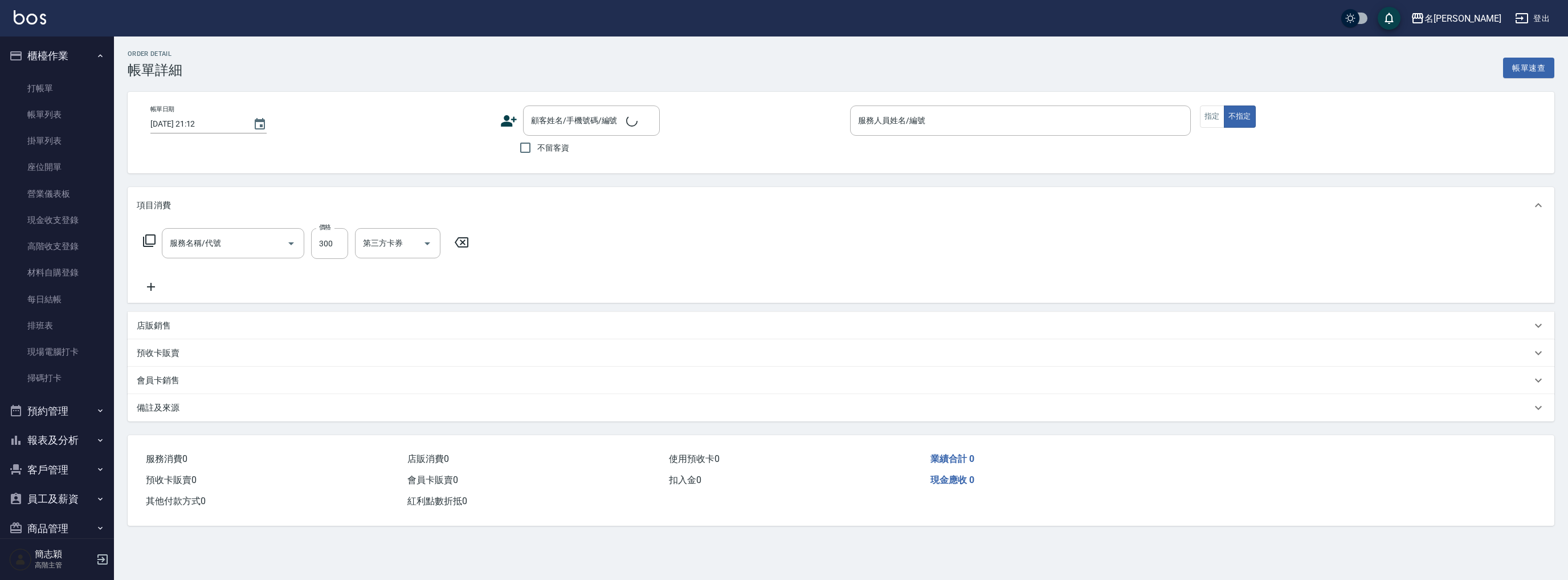
type input "[DATE] 18:43"
type input "[PERSON_NAME]-2"
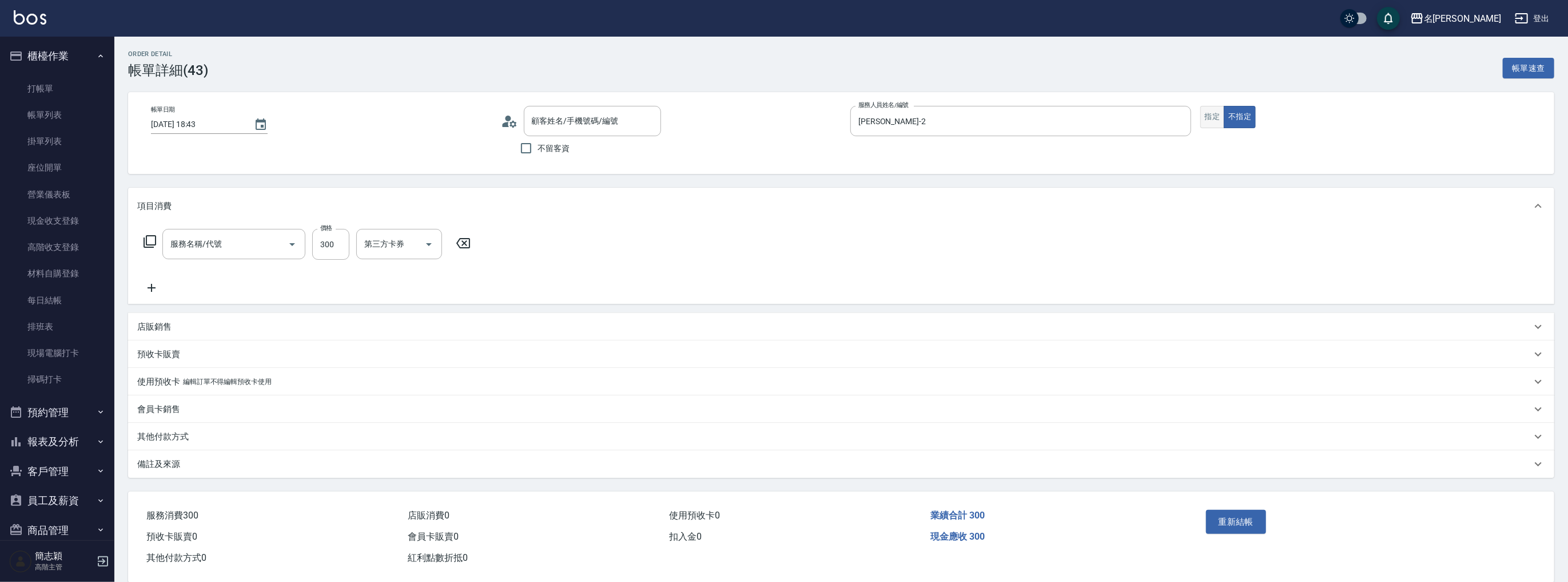
type input "無名字/ 12345678 /null"
type input "洗髮300(221)"
click at [1215, 116] on button "指定" at bounding box center [1212, 117] width 24 height 22
click at [1234, 520] on button "重新結帳" at bounding box center [1236, 521] width 61 height 24
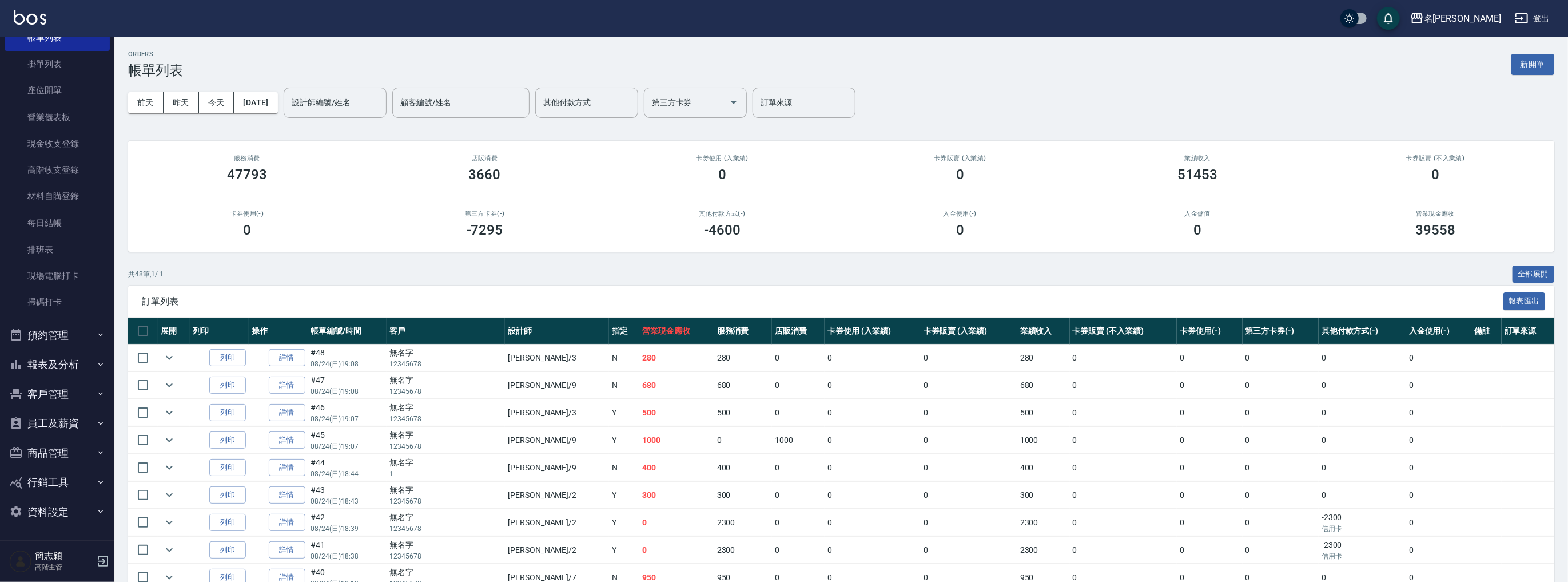
click at [77, 356] on button "報表及分析" at bounding box center [57, 364] width 105 height 30
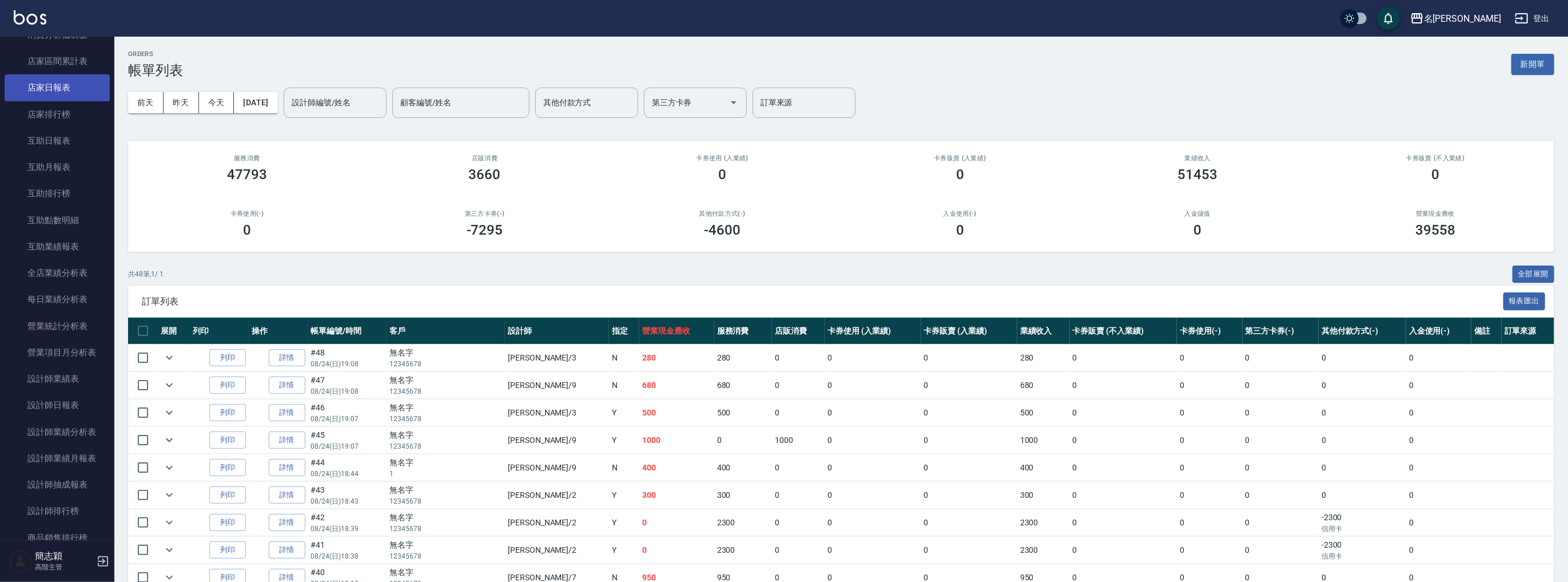
scroll to position [398, 0]
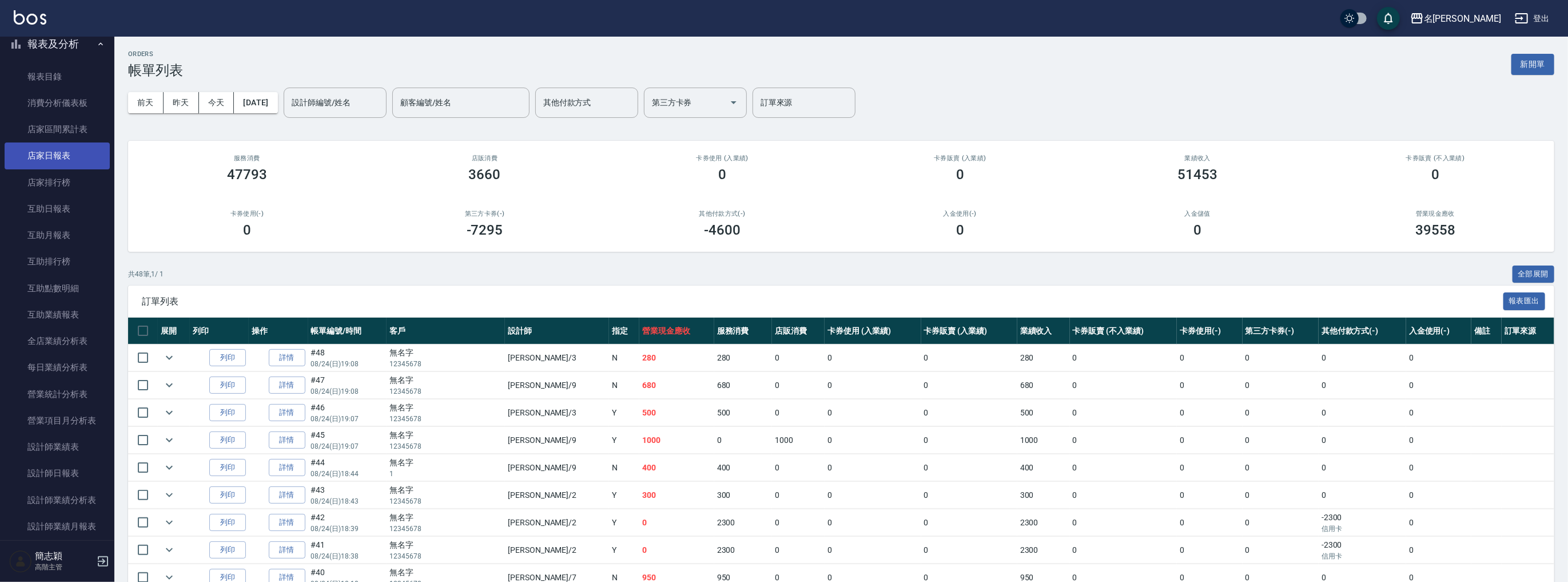
click at [71, 151] on link "店家日報表" at bounding box center [57, 156] width 105 height 26
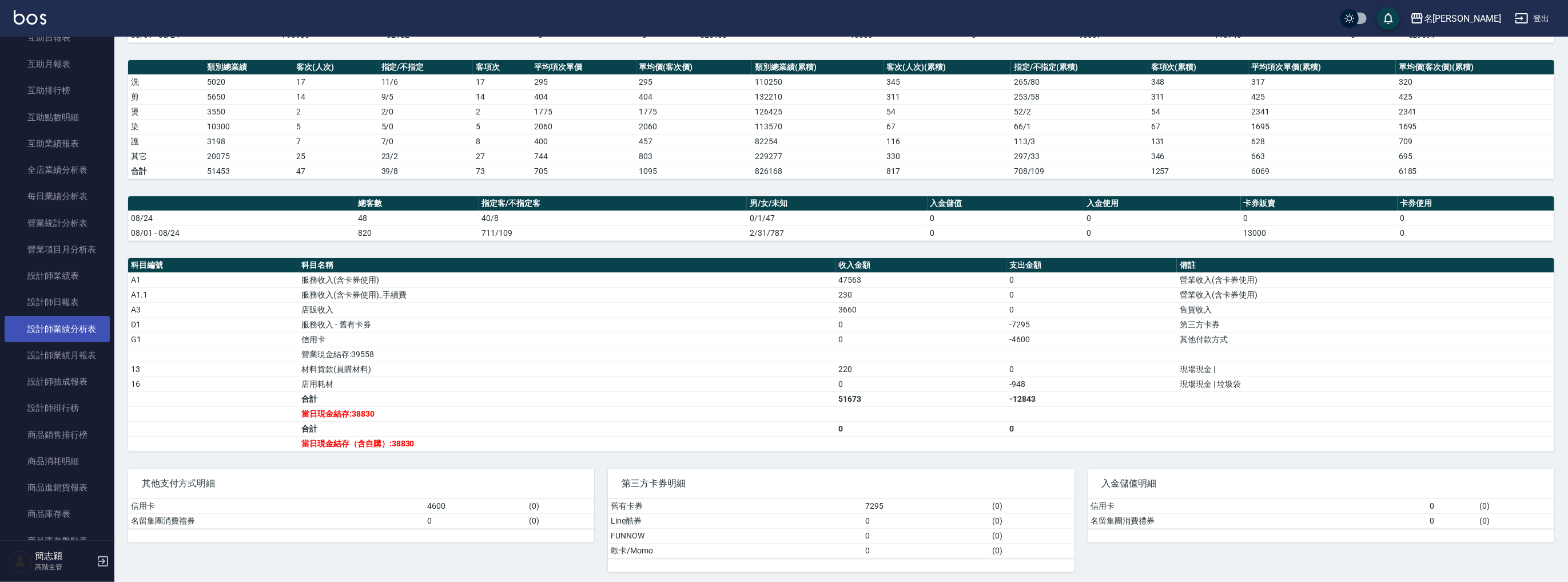
scroll to position [718, 0]
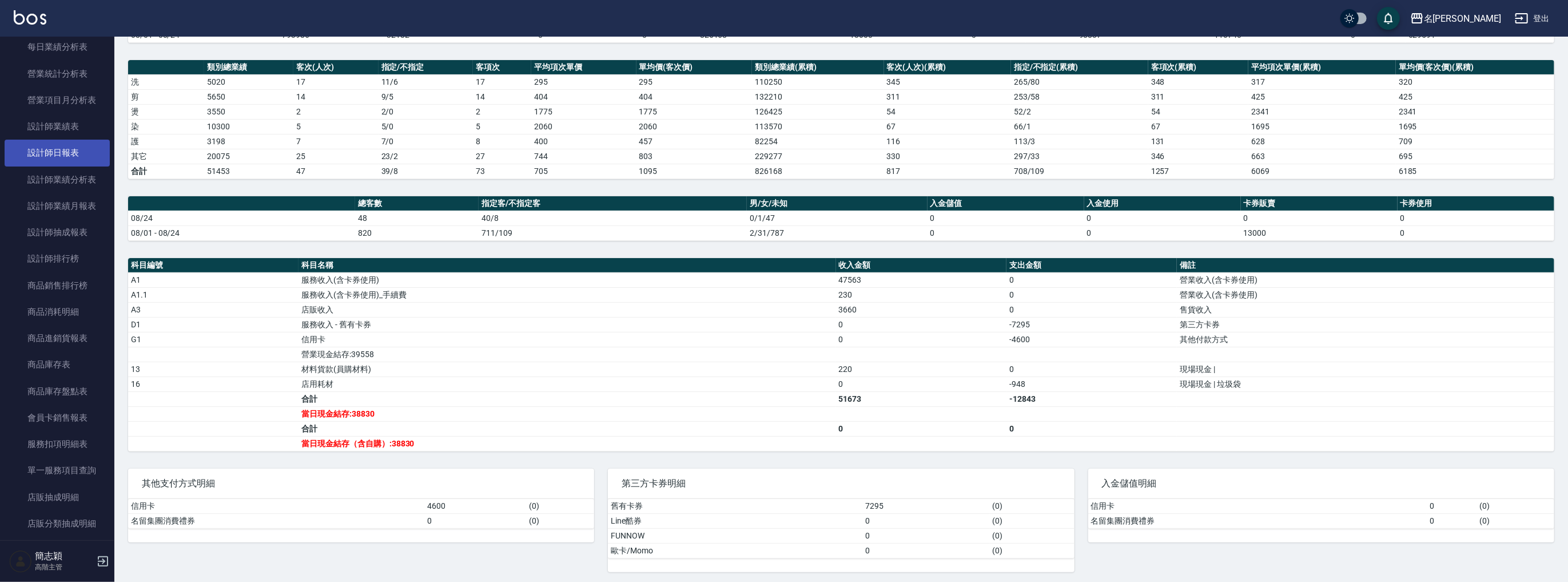
click at [74, 156] on link "設計師日報表" at bounding box center [57, 153] width 105 height 26
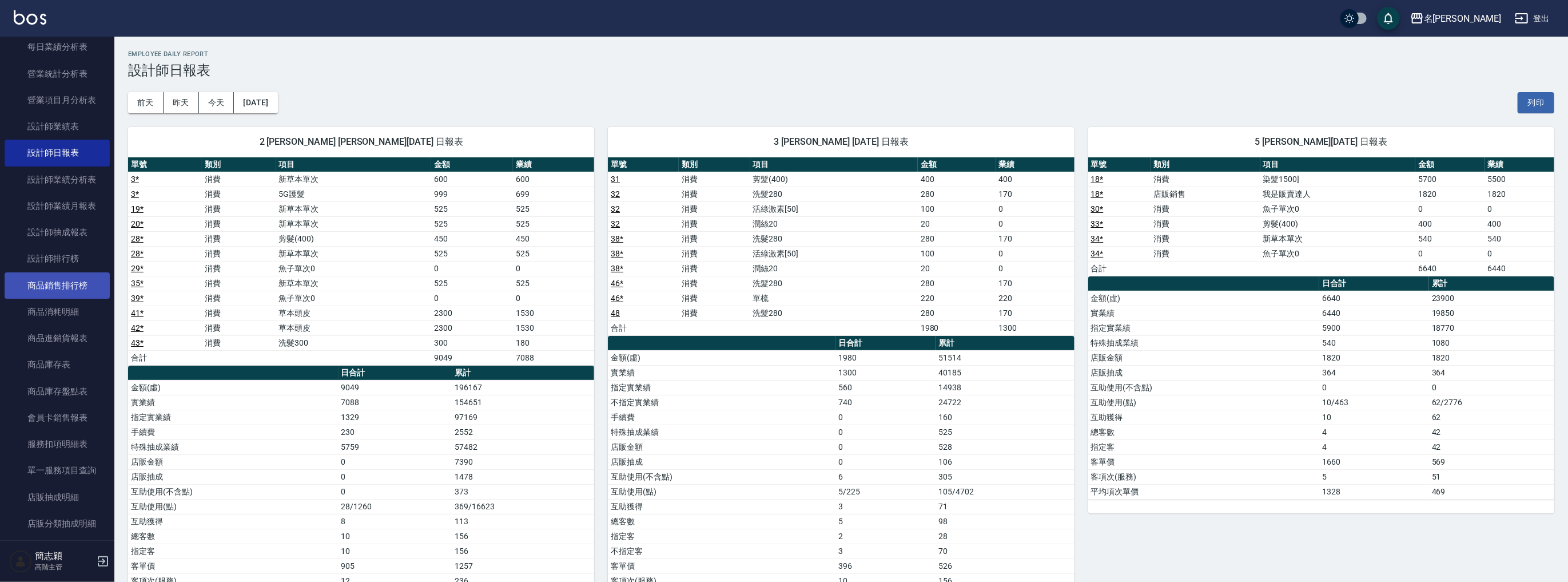
scroll to position [504, 0]
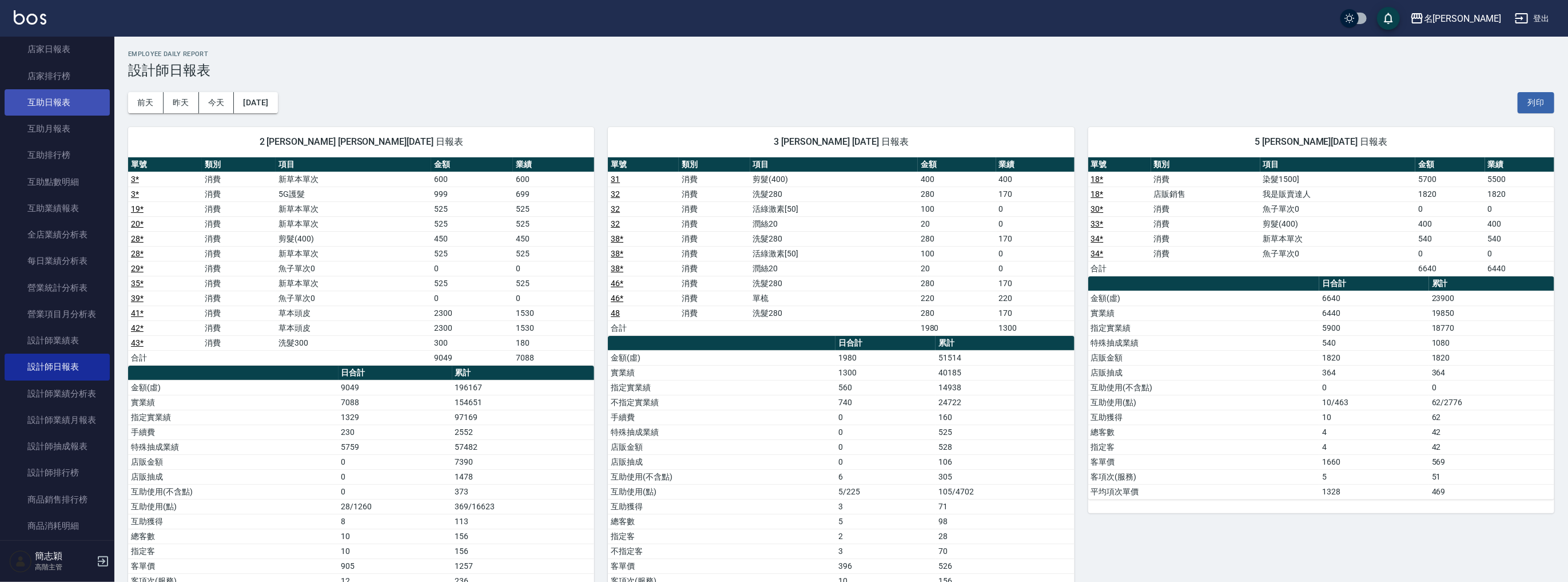
click at [62, 96] on link "互助日報表" at bounding box center [57, 102] width 105 height 26
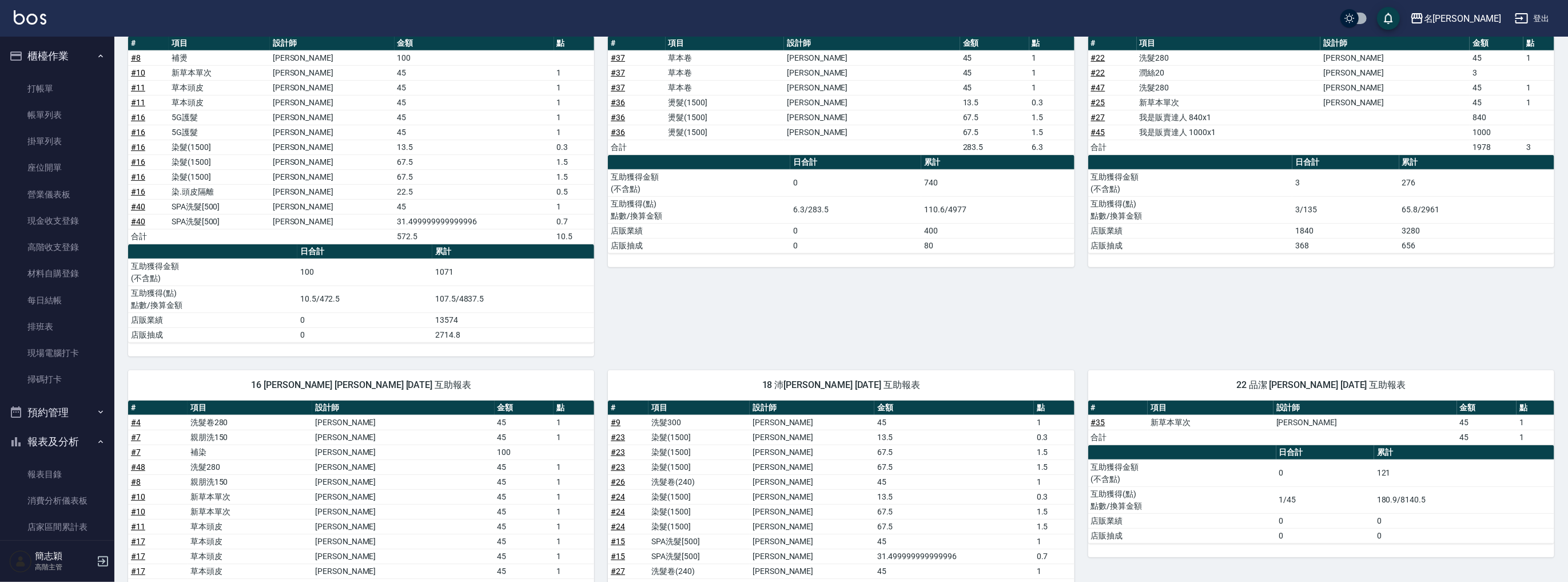
scroll to position [106, 0]
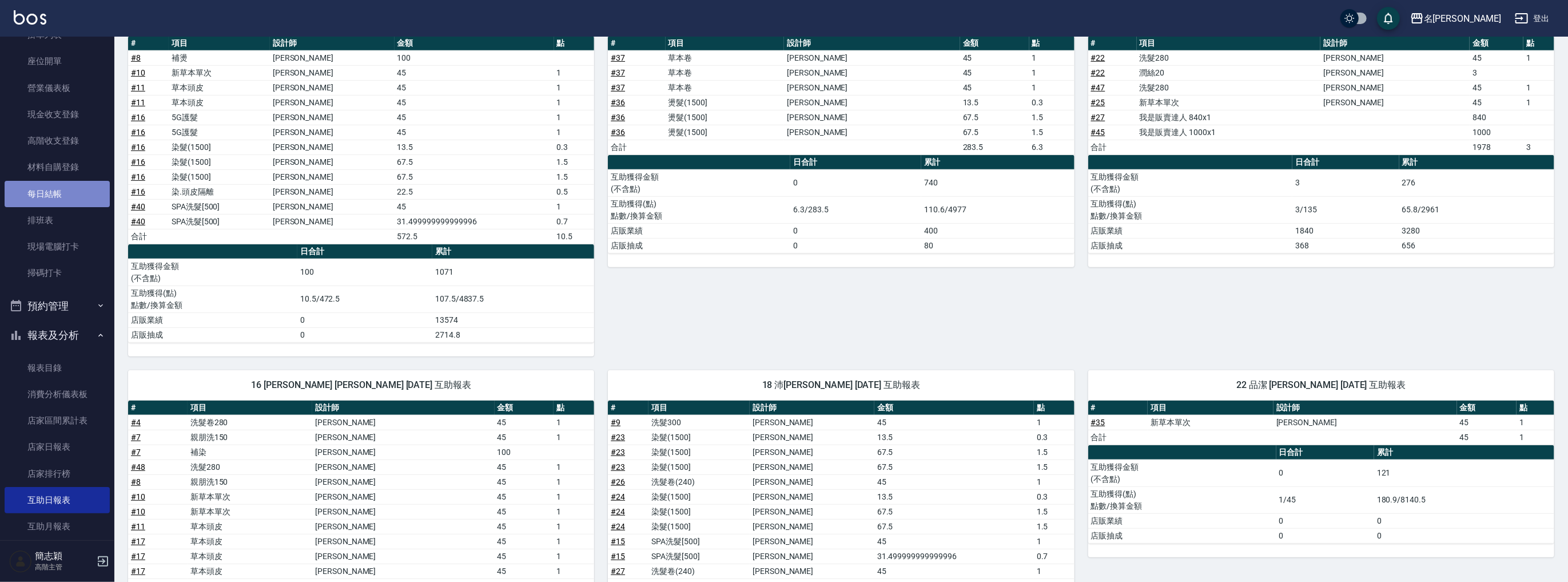
click at [62, 192] on link "每日結帳" at bounding box center [57, 194] width 105 height 26
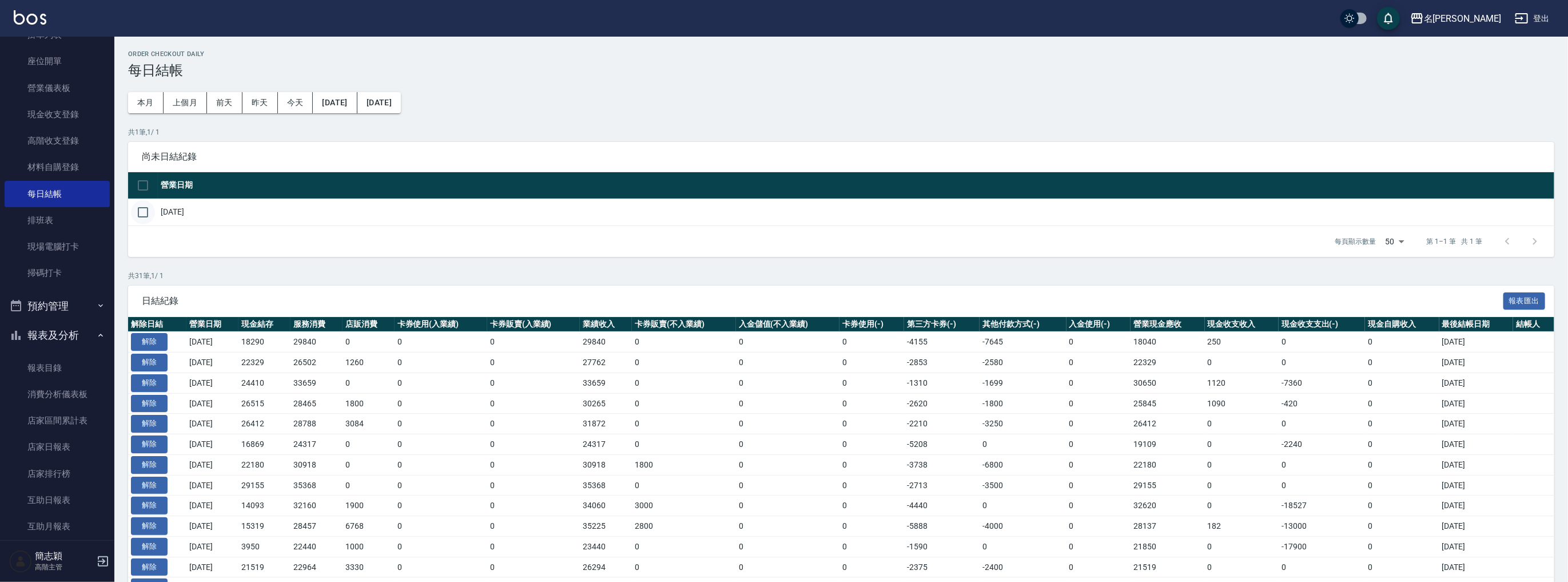
click at [143, 207] on input "checkbox" at bounding box center [143, 212] width 24 height 24
checkbox input "true"
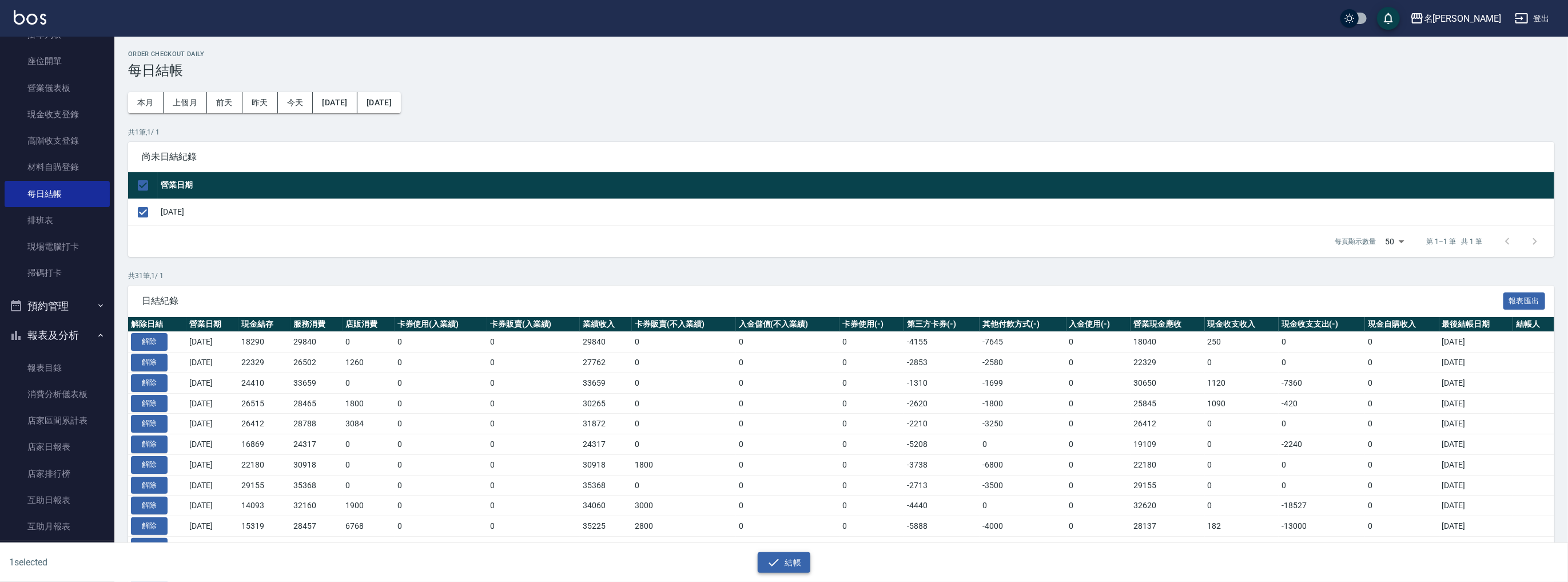
click at [789, 565] on button "結帳" at bounding box center [784, 563] width 53 height 21
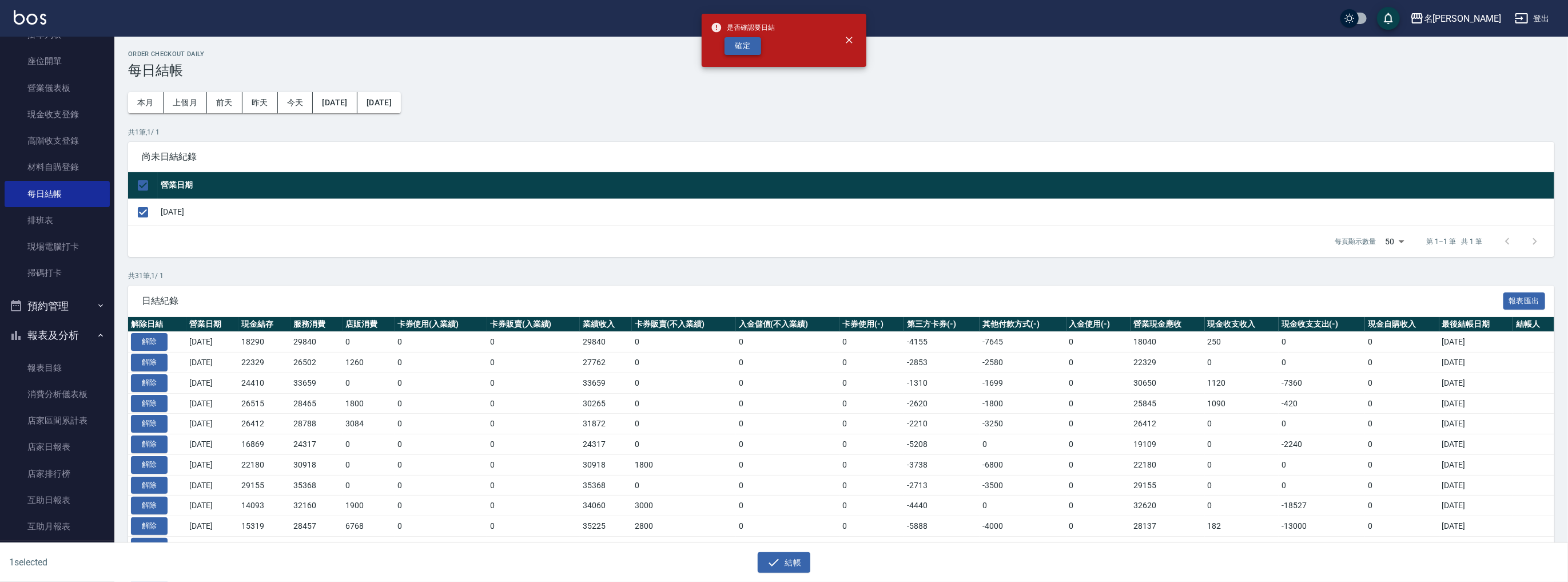
click at [746, 48] on button "確定" at bounding box center [742, 46] width 36 height 18
checkbox input "false"
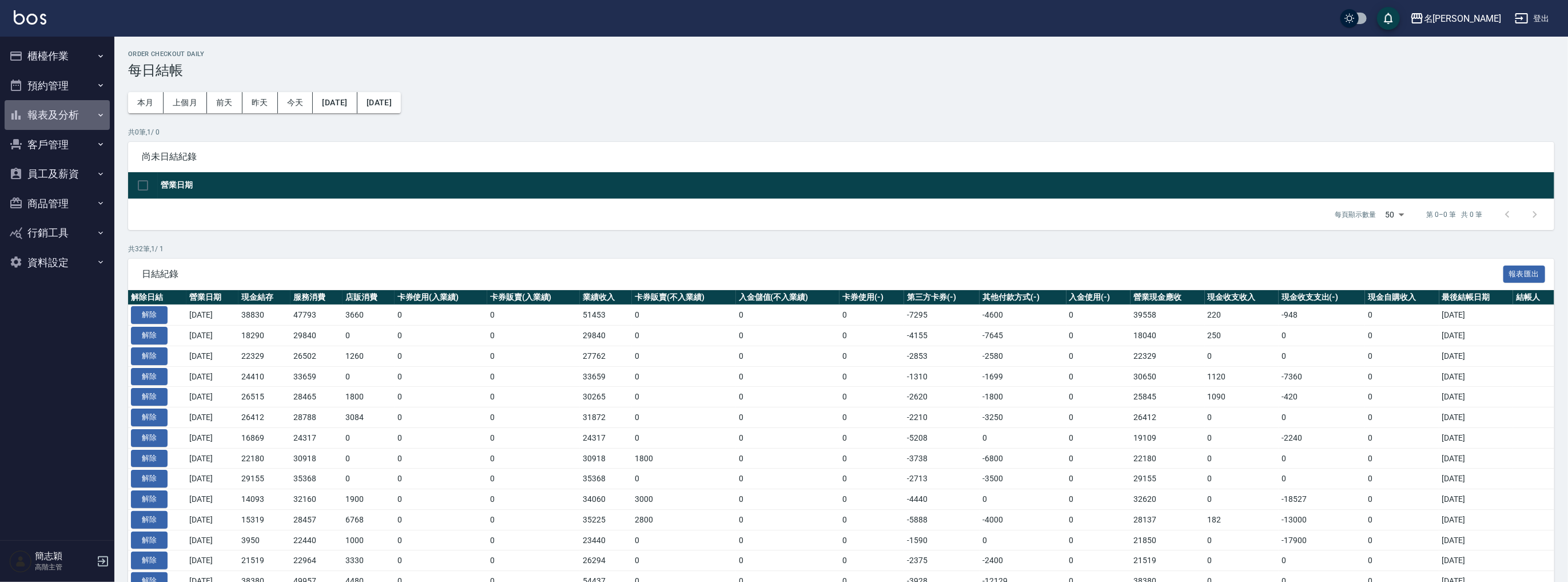
click at [73, 115] on button "報表及分析" at bounding box center [57, 115] width 105 height 30
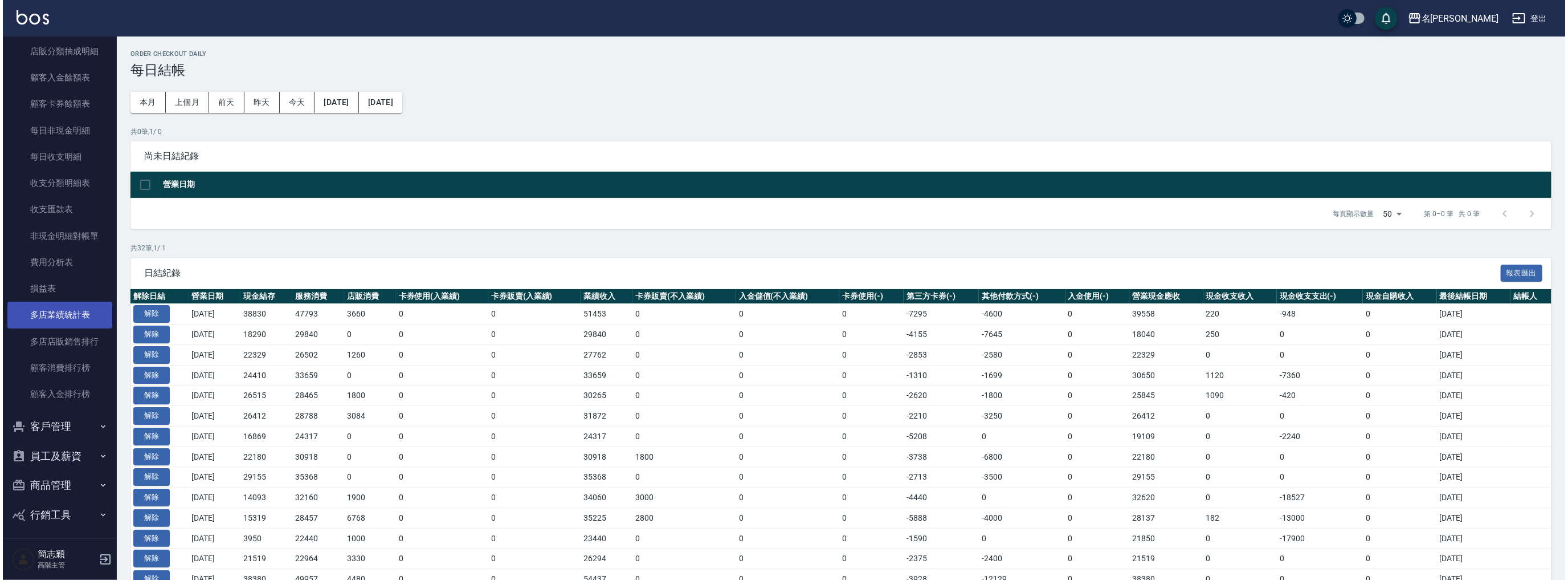
scroll to position [894, 0]
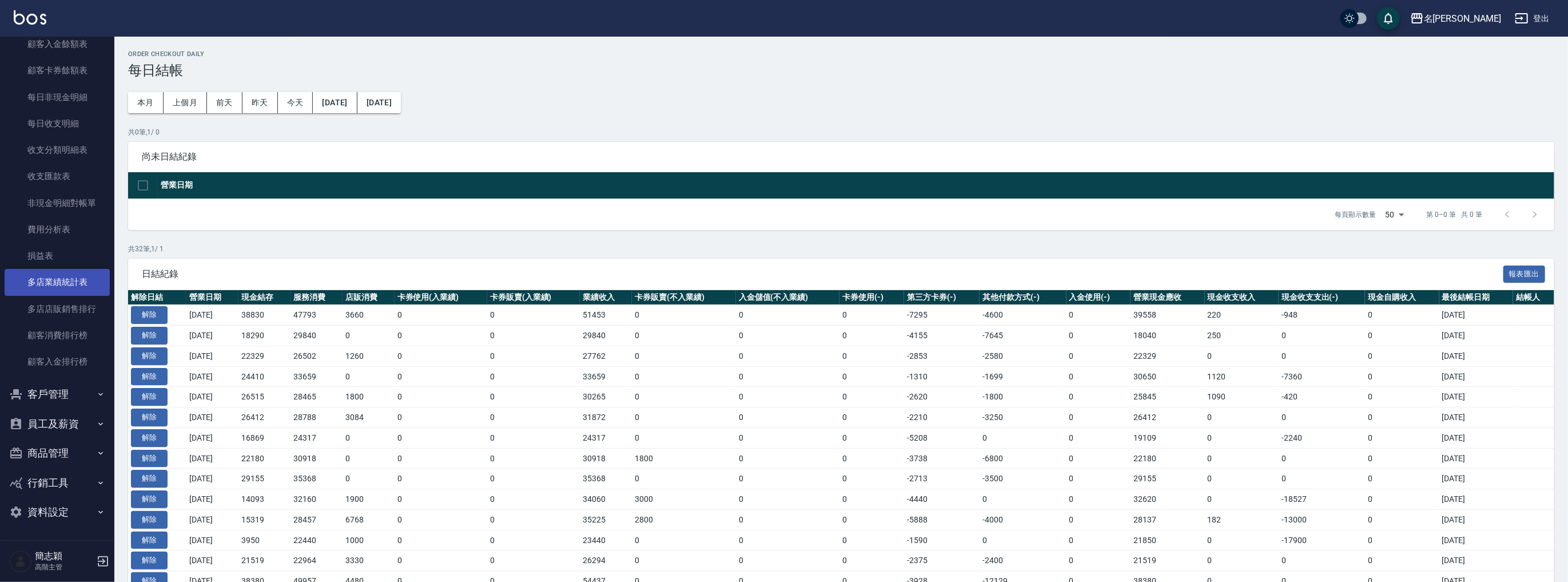
click at [79, 283] on link "多店業績統計表" at bounding box center [57, 282] width 105 height 26
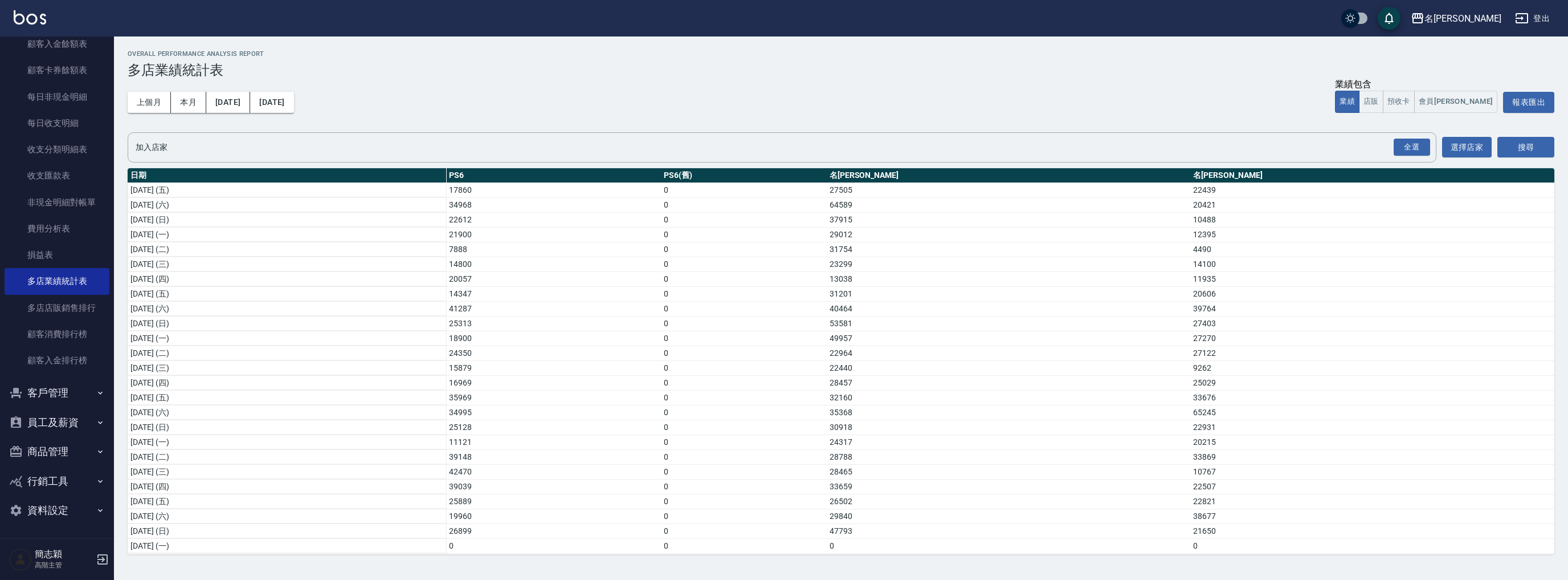
scroll to position [151, 0]
